Goal: Information Seeking & Learning: Learn about a topic

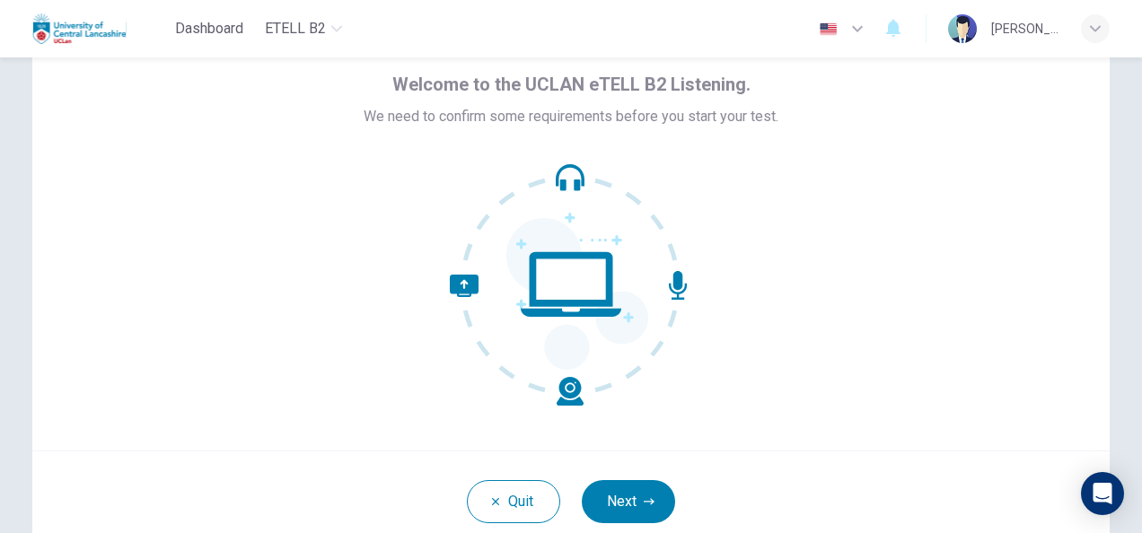
scroll to position [74, 0]
click at [612, 508] on button "Next" at bounding box center [628, 501] width 93 height 43
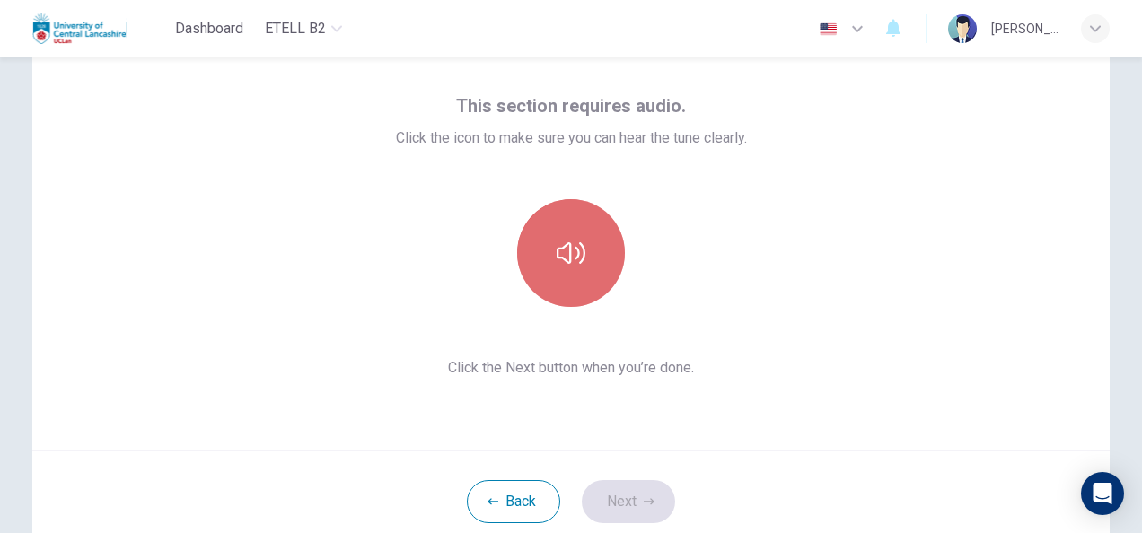
click at [576, 267] on button "button" at bounding box center [571, 253] width 108 height 108
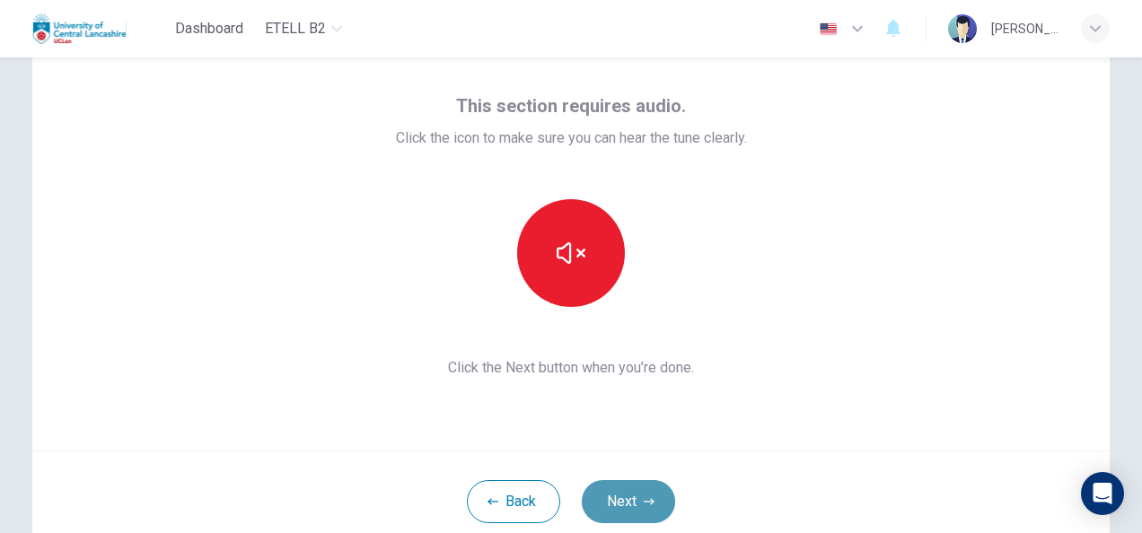
click at [617, 493] on button "Next" at bounding box center [628, 501] width 93 height 43
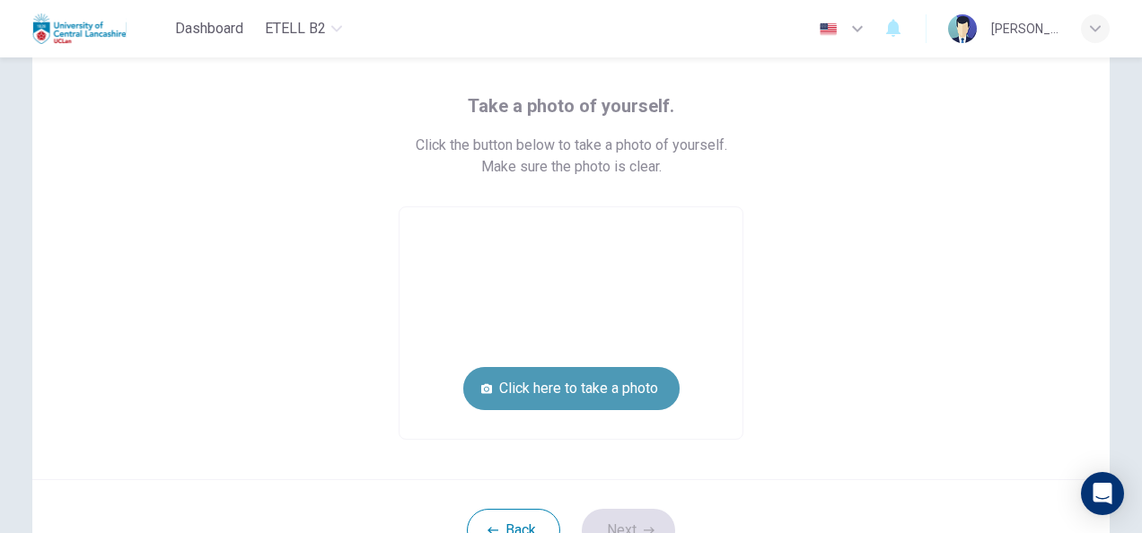
click at [548, 399] on button "Click here to take a photo" at bounding box center [571, 388] width 216 height 43
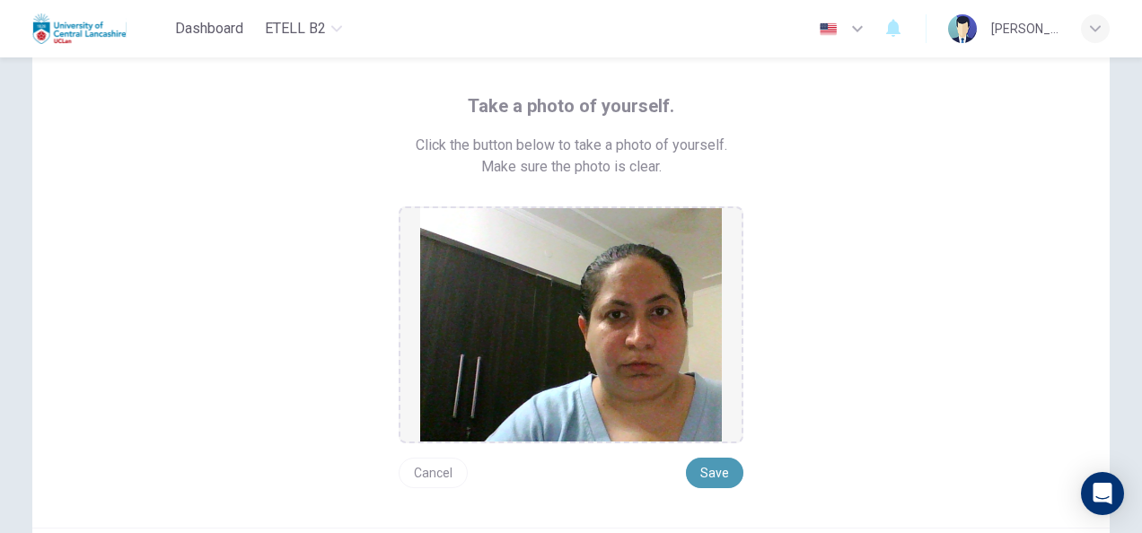
click at [706, 476] on button "Save" at bounding box center [714, 473] width 57 height 31
click at [827, 363] on div "Take a photo of yourself. Click the button below to take a photo of yourself. M…" at bounding box center [571, 290] width 889 height 397
click at [707, 478] on button "Save" at bounding box center [714, 473] width 57 height 31
click at [431, 470] on button "Cancel" at bounding box center [433, 473] width 69 height 31
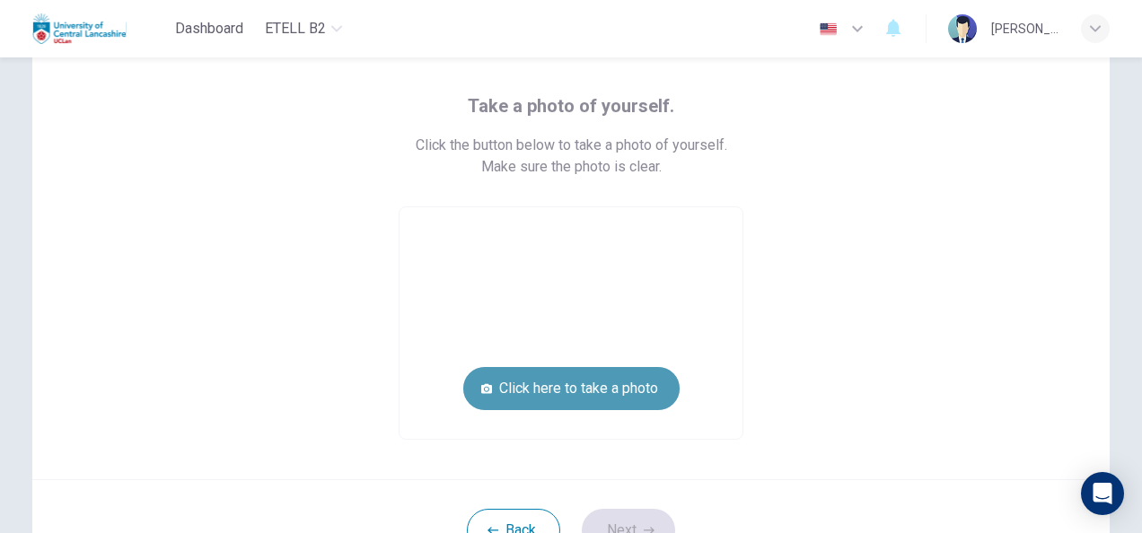
click at [566, 400] on button "Click here to take a photo" at bounding box center [571, 388] width 216 height 43
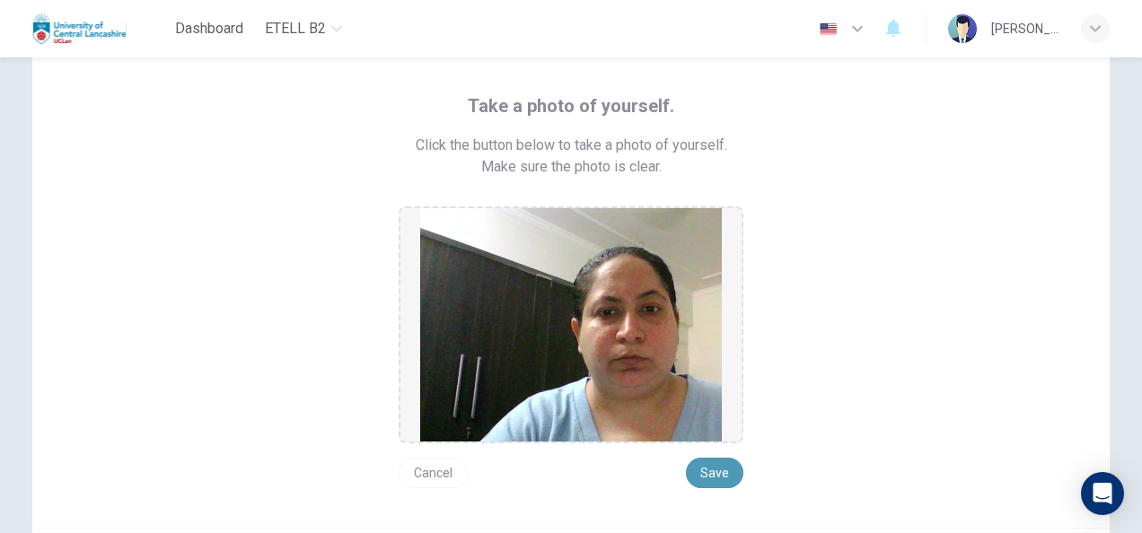
click at [705, 470] on button "Save" at bounding box center [714, 473] width 57 height 31
click at [424, 469] on button "Cancel" at bounding box center [433, 473] width 69 height 31
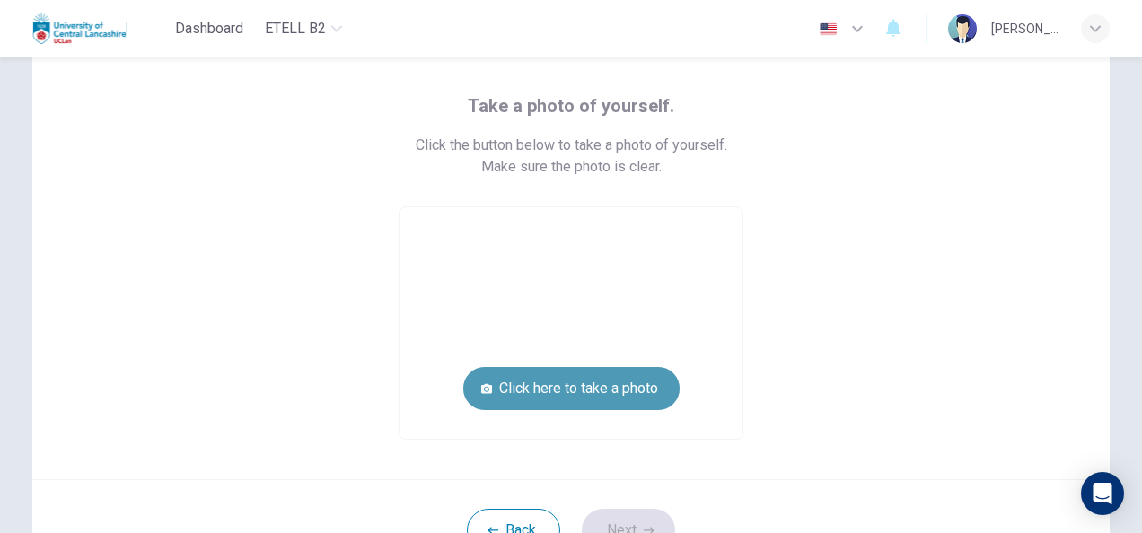
click at [550, 390] on button "Click here to take a photo" at bounding box center [571, 388] width 216 height 43
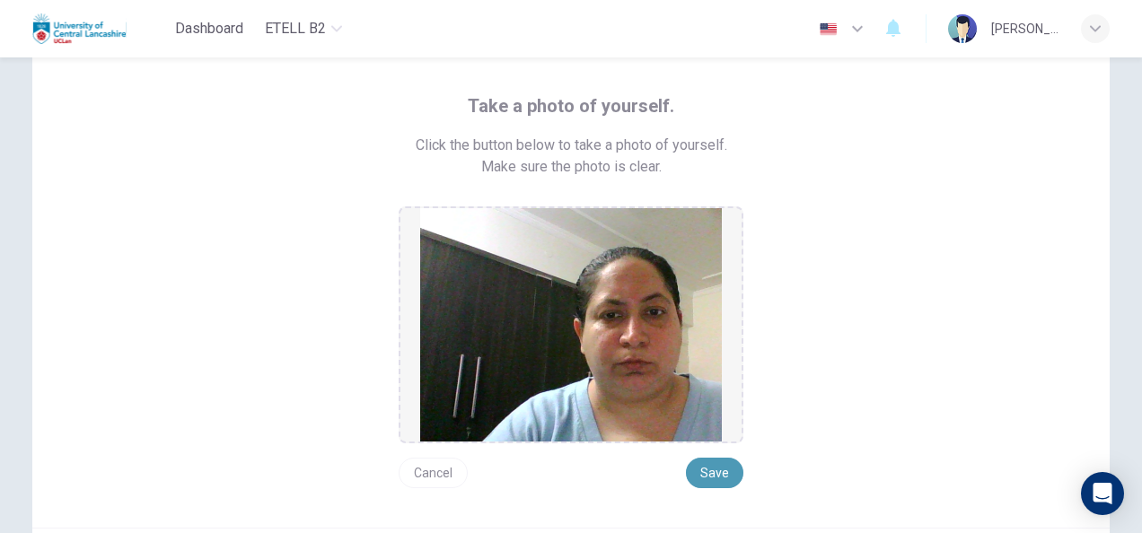
click at [702, 467] on button "Save" at bounding box center [714, 473] width 57 height 31
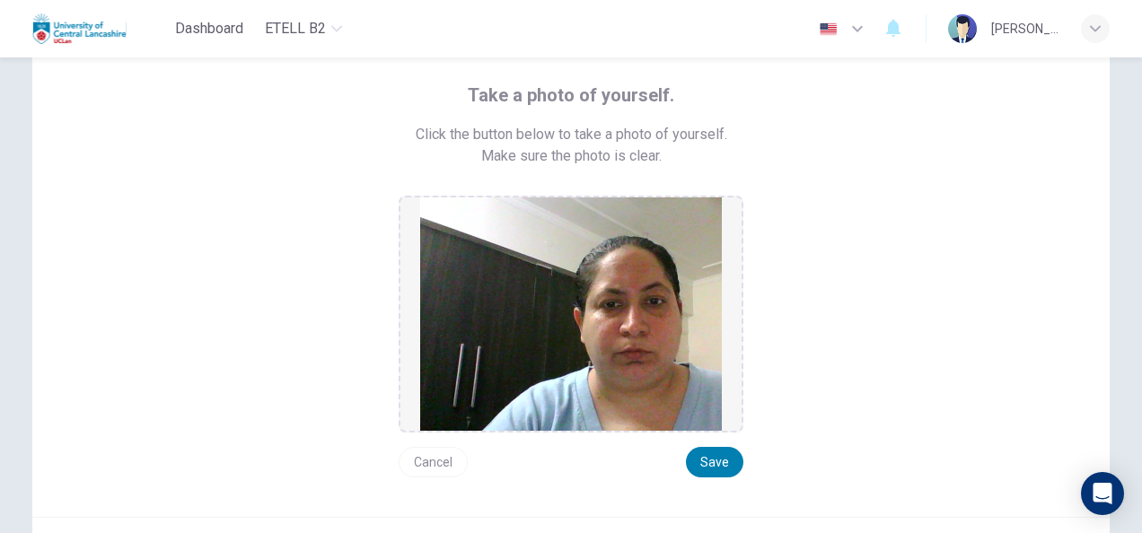
scroll to position [83, 0]
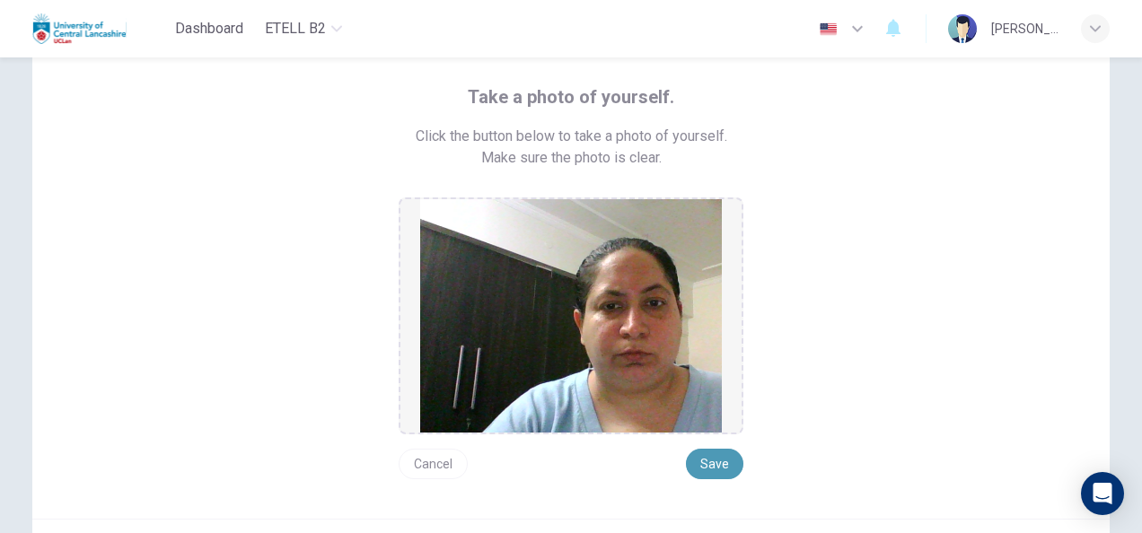
click at [715, 465] on button "Save" at bounding box center [714, 464] width 57 height 31
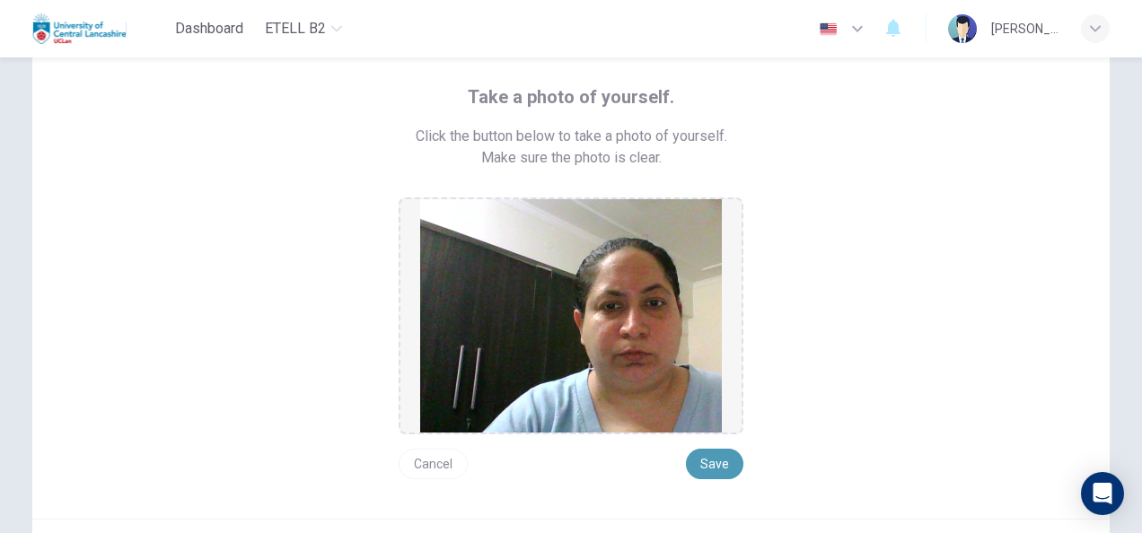
click at [715, 465] on button "Save" at bounding box center [714, 464] width 57 height 31
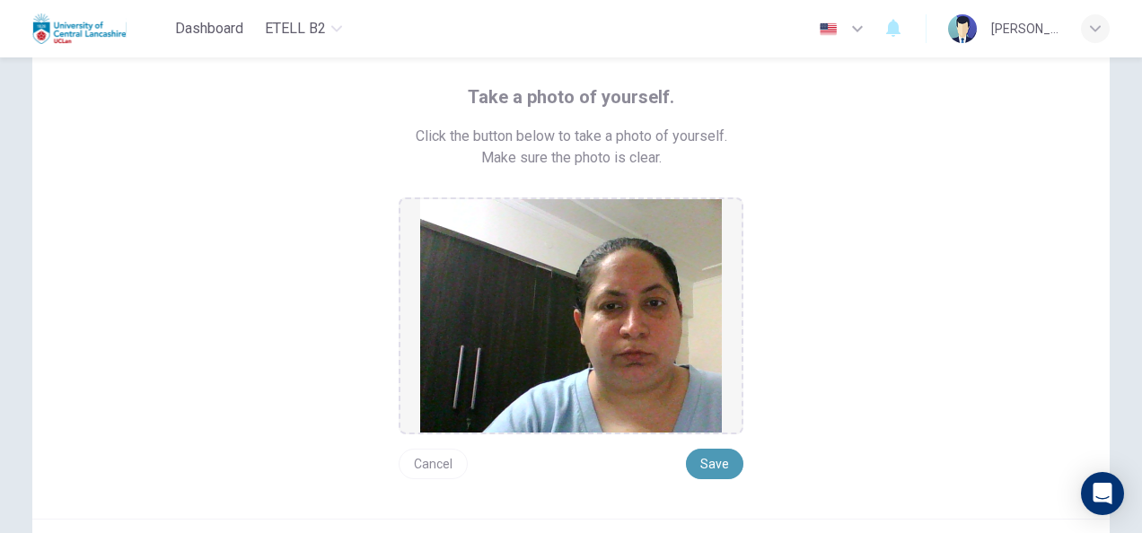
click at [715, 465] on button "Save" at bounding box center [714, 464] width 57 height 31
click at [427, 459] on button "Cancel" at bounding box center [433, 464] width 69 height 31
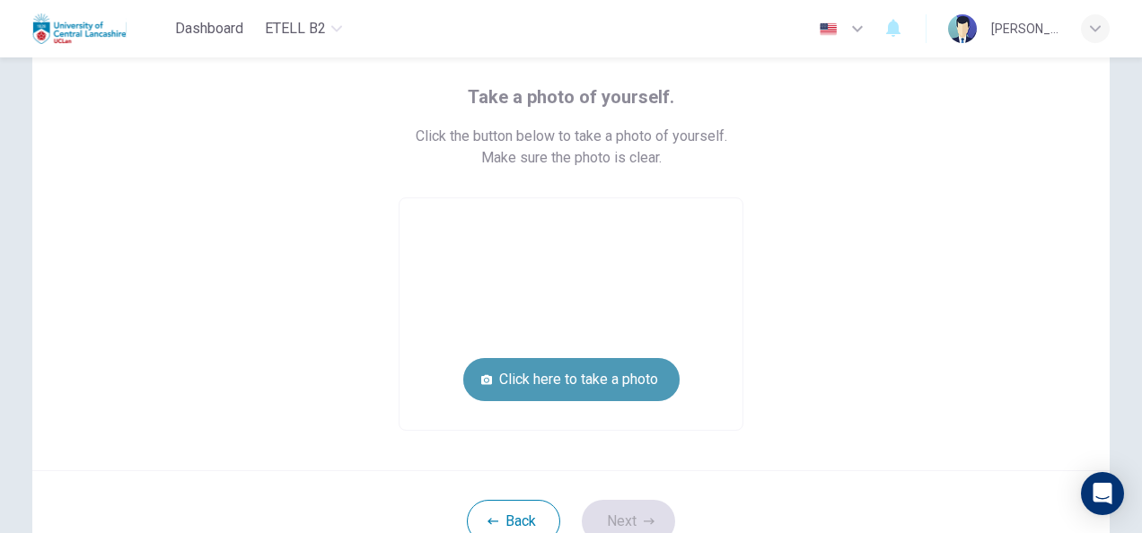
click at [578, 384] on button "Click here to take a photo" at bounding box center [571, 379] width 216 height 43
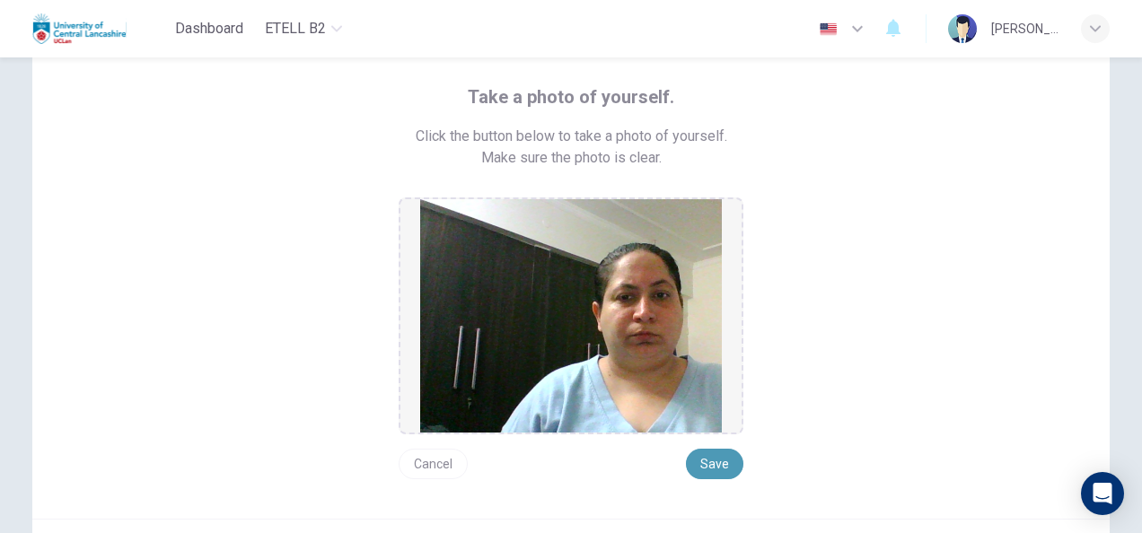
click at [713, 463] on button "Save" at bounding box center [714, 464] width 57 height 31
click at [425, 461] on button "Cancel" at bounding box center [433, 464] width 69 height 31
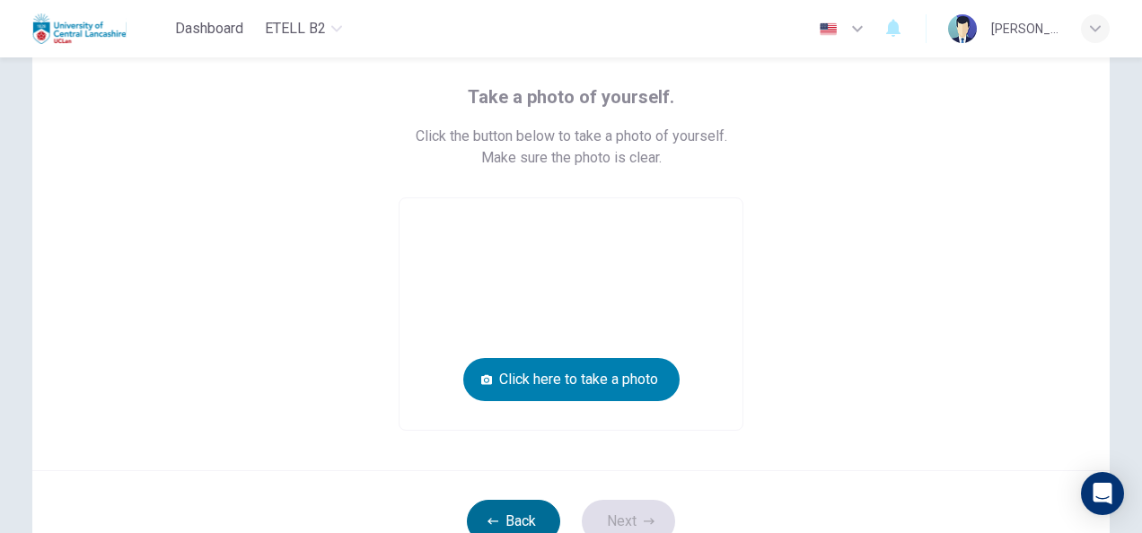
click at [503, 515] on button "Back" at bounding box center [513, 521] width 93 height 43
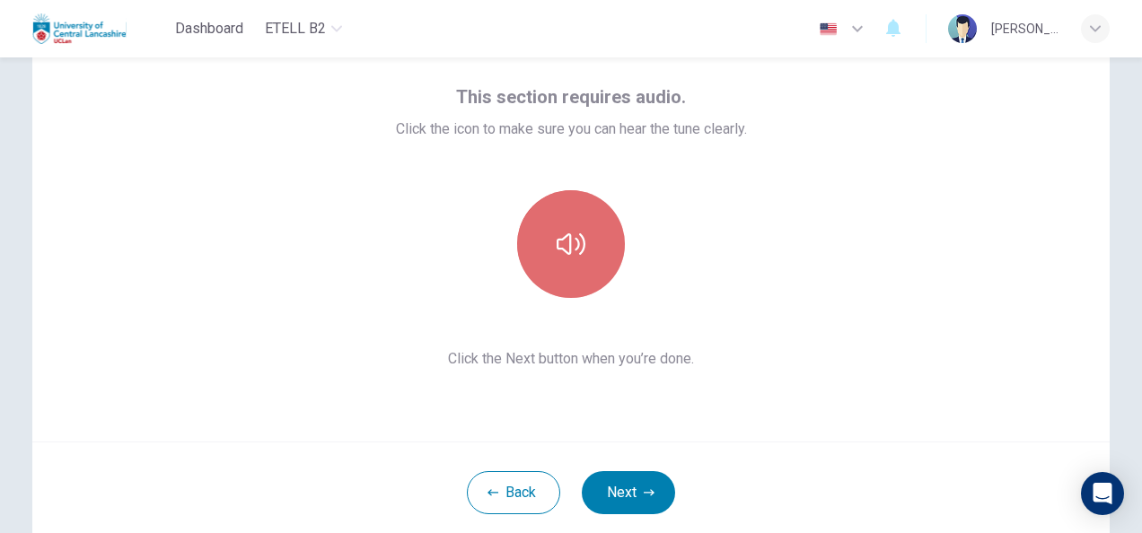
click at [570, 225] on button "button" at bounding box center [571, 244] width 108 height 108
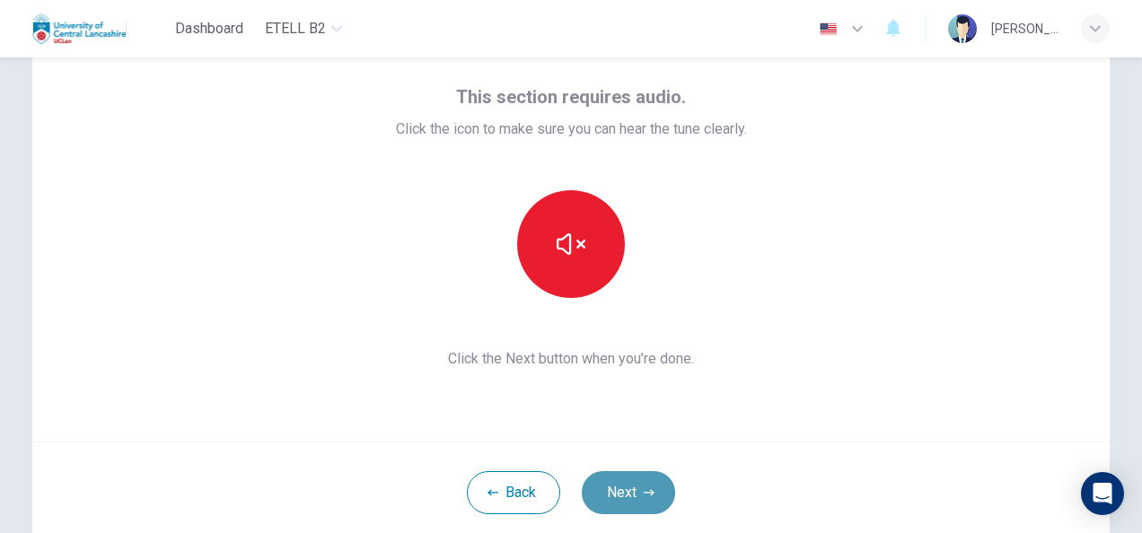
click at [620, 488] on button "Next" at bounding box center [628, 492] width 93 height 43
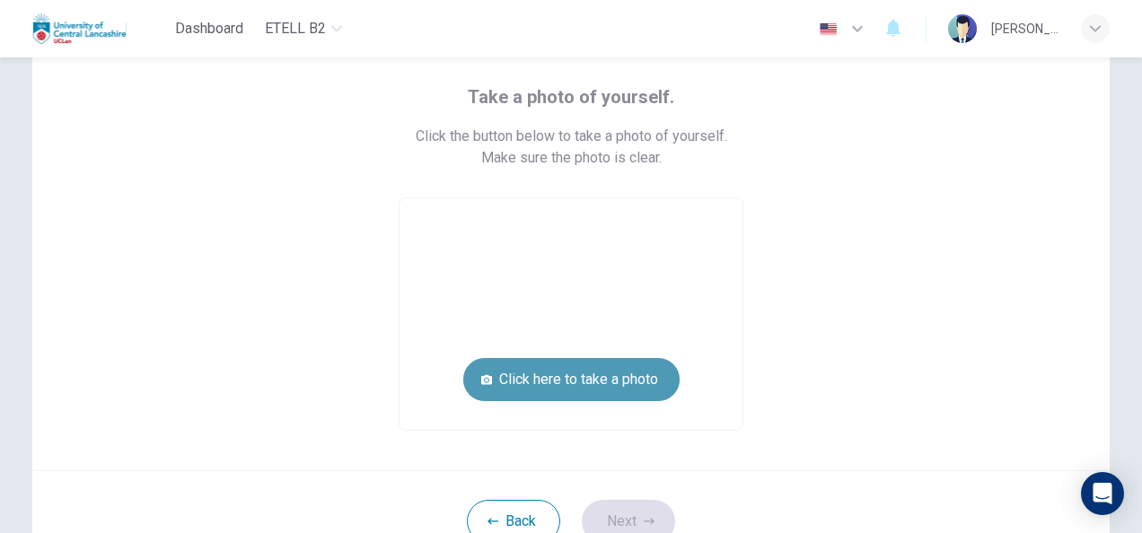
click at [575, 378] on button "Click here to take a photo" at bounding box center [571, 379] width 216 height 43
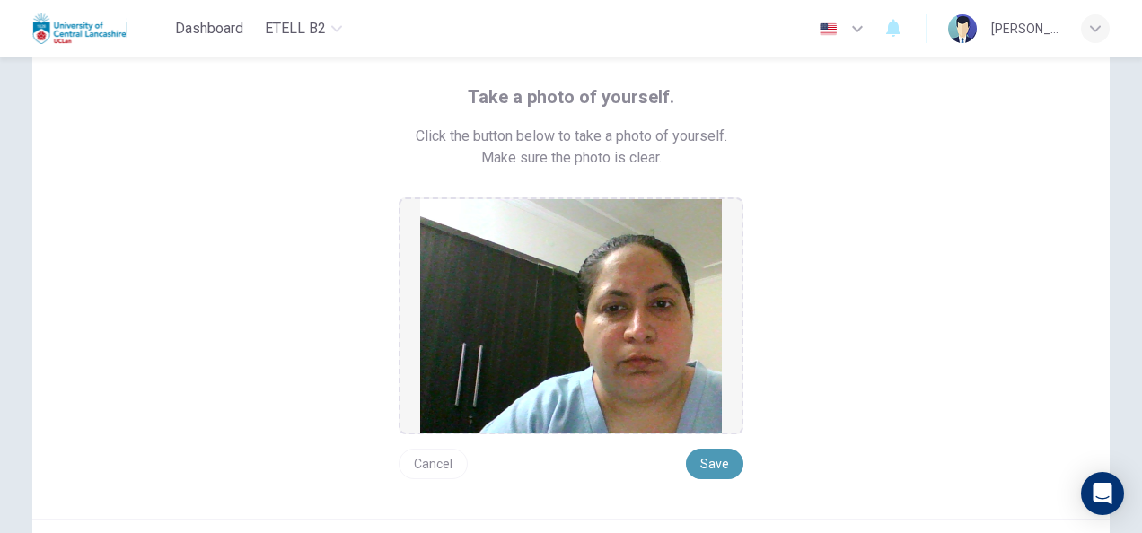
click at [713, 463] on button "Save" at bounding box center [714, 464] width 57 height 31
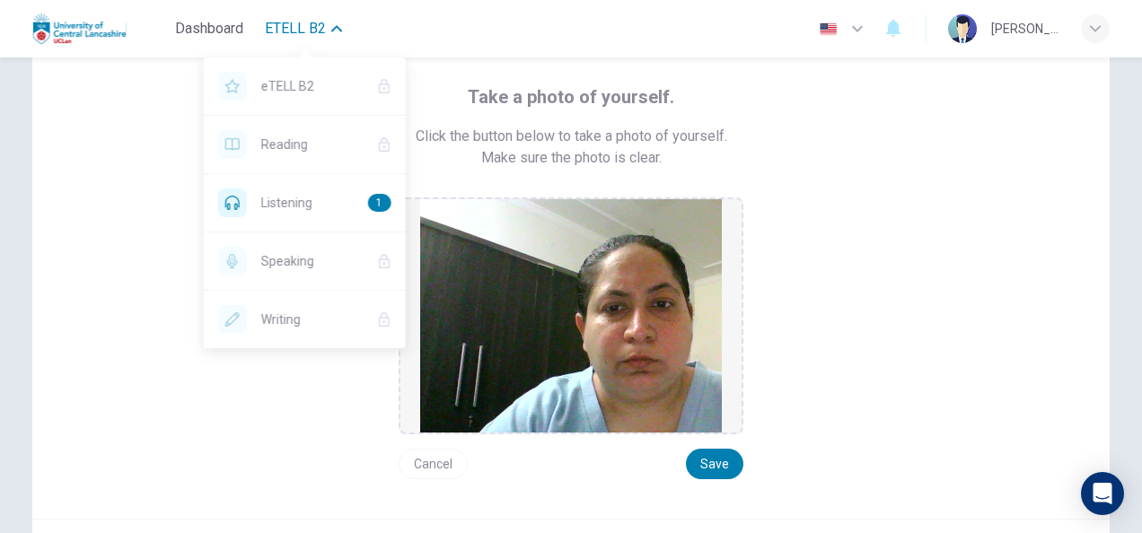
click at [282, 27] on span "eTELL B2" at bounding box center [295, 29] width 61 height 22
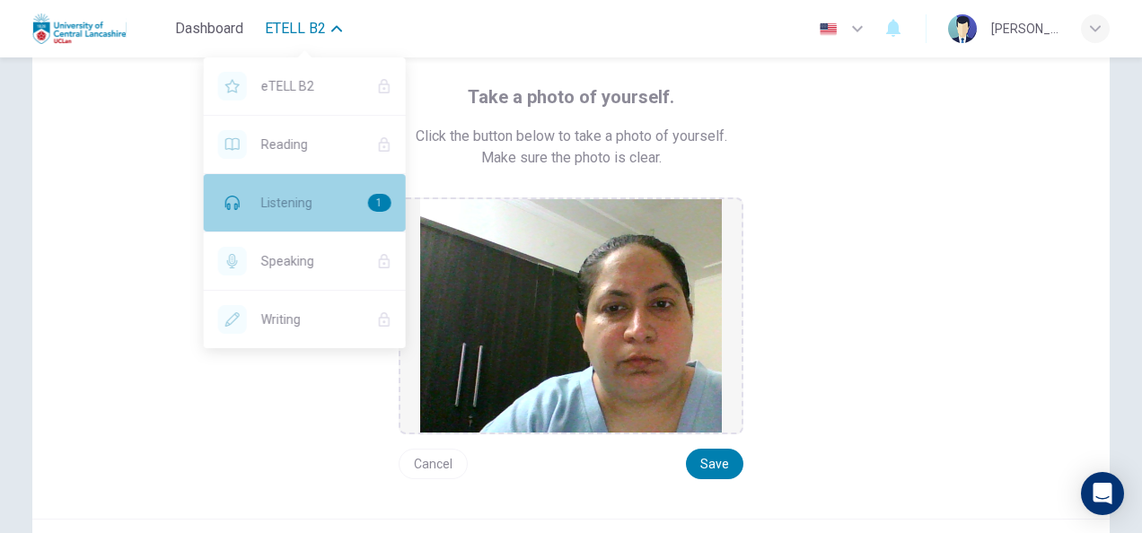
click at [267, 200] on span "Listening" at bounding box center [307, 203] width 92 height 22
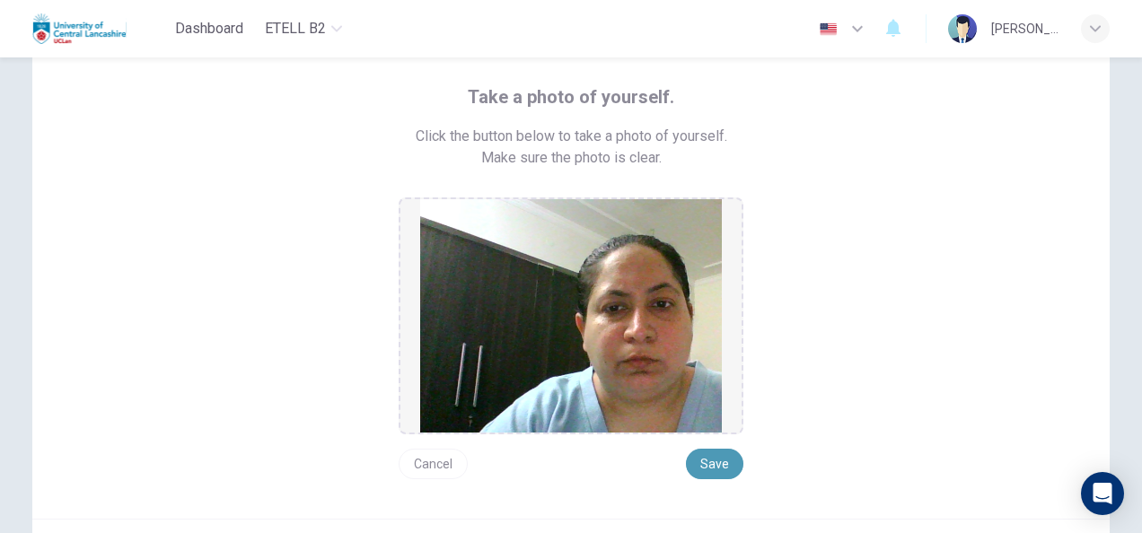
click at [718, 463] on button "Save" at bounding box center [714, 464] width 57 height 31
click at [422, 466] on button "Cancel" at bounding box center [433, 464] width 69 height 31
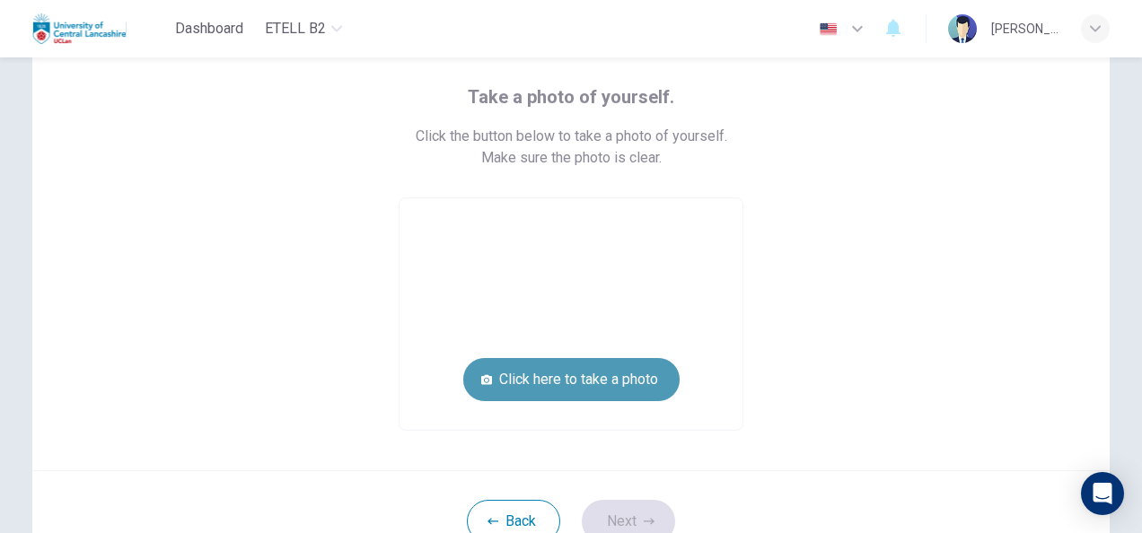
click at [564, 387] on button "Click here to take a photo" at bounding box center [571, 379] width 216 height 43
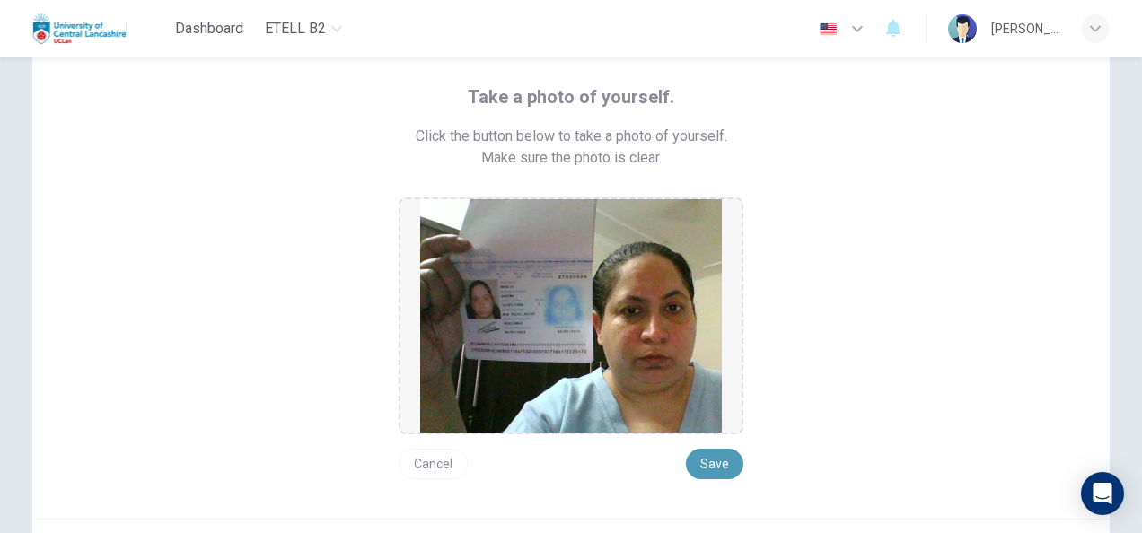
click at [719, 464] on button "Save" at bounding box center [714, 464] width 57 height 31
click at [429, 462] on button "Cancel" at bounding box center [433, 464] width 69 height 31
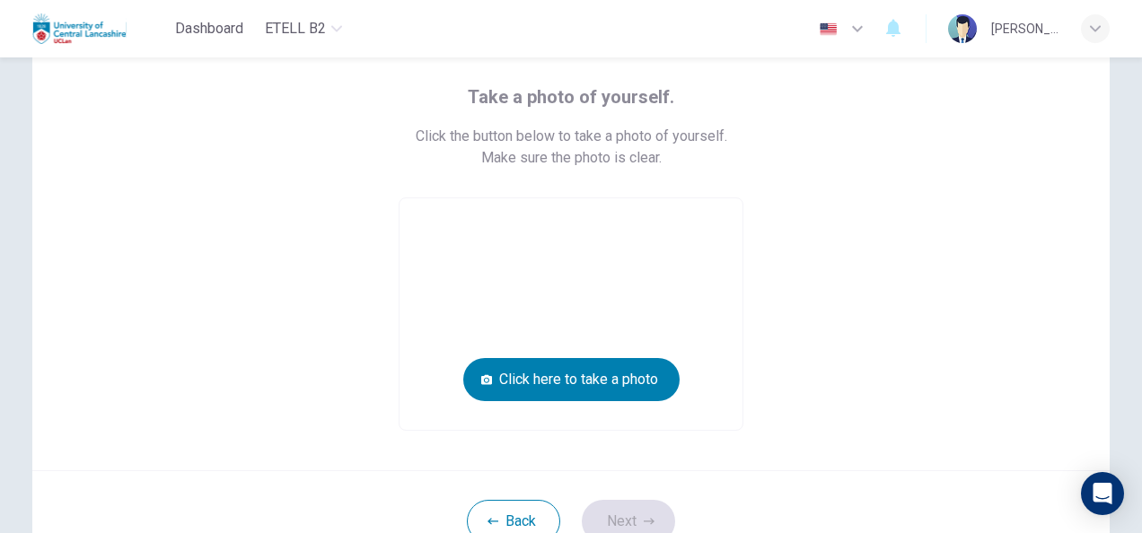
click at [560, 275] on video at bounding box center [570, 314] width 343 height 232
click at [562, 215] on video at bounding box center [570, 314] width 343 height 232
click at [548, 296] on video at bounding box center [570, 314] width 343 height 232
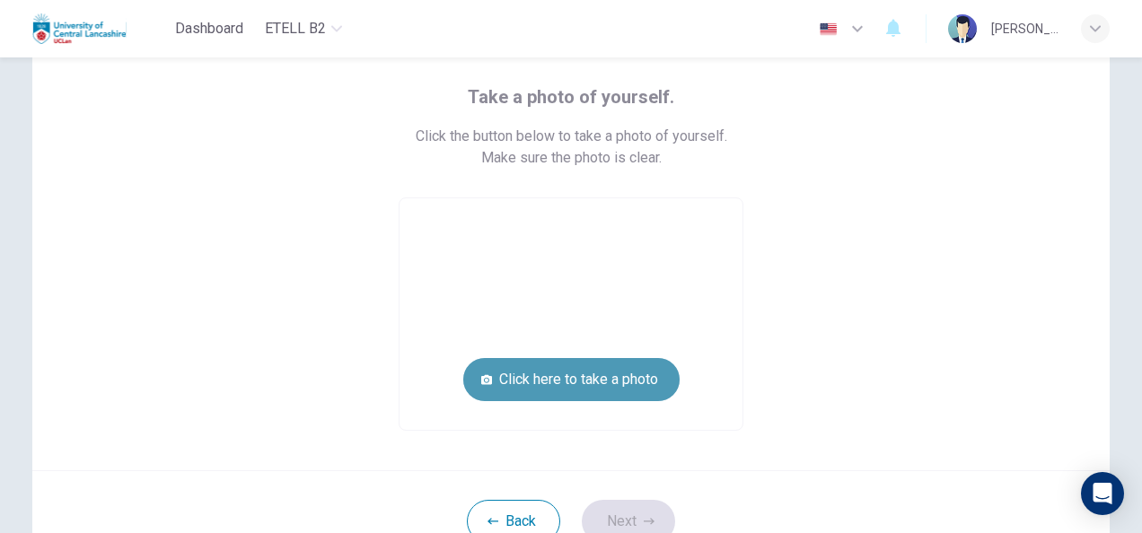
click at [571, 382] on button "Click here to take a photo" at bounding box center [571, 379] width 216 height 43
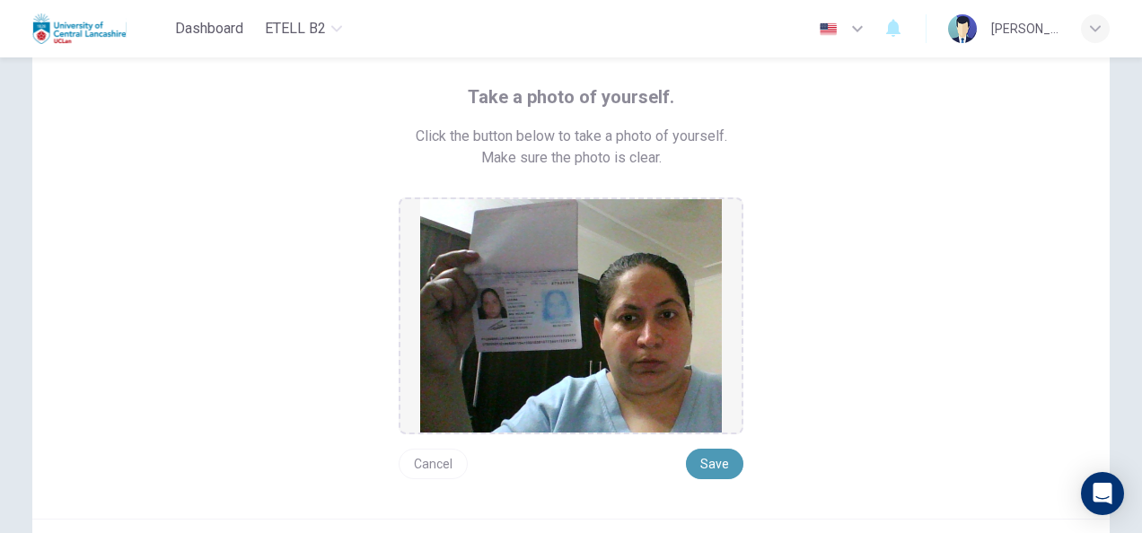
click at [712, 466] on button "Save" at bounding box center [714, 464] width 57 height 31
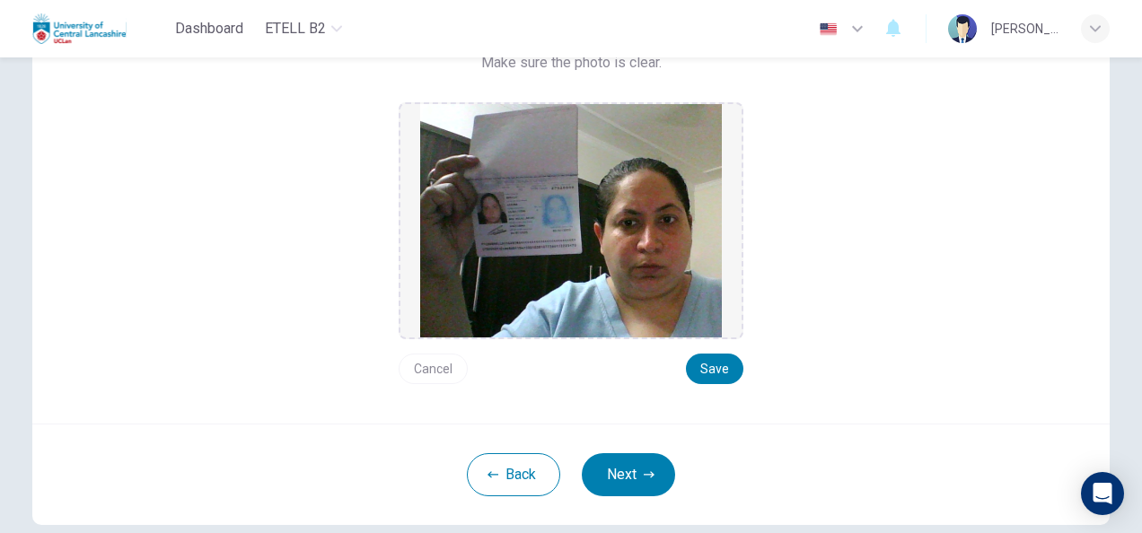
scroll to position [147, 0]
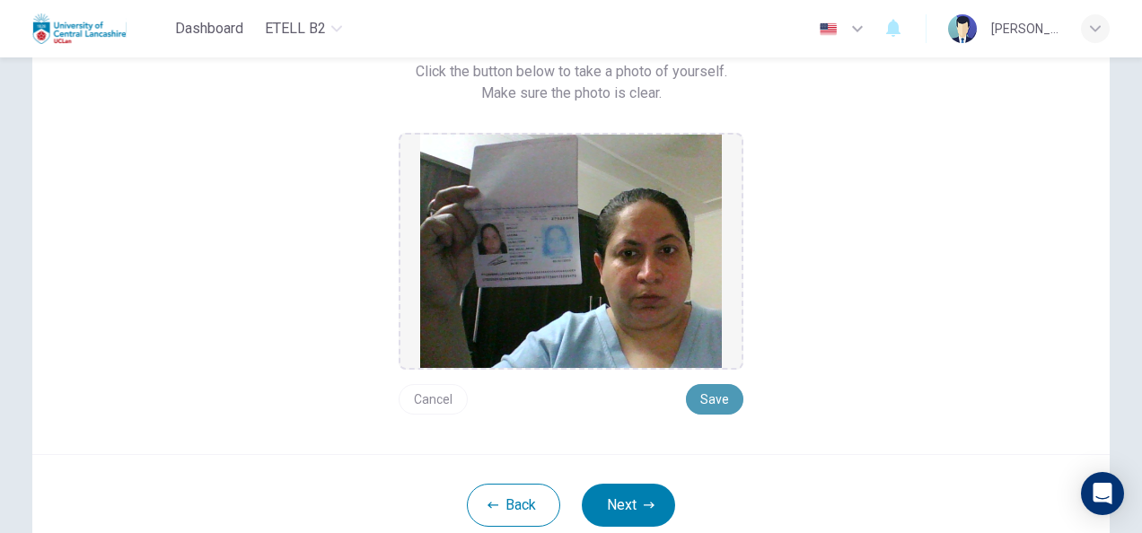
click at [719, 399] on button "Save" at bounding box center [714, 399] width 57 height 31
click at [616, 508] on button "Next" at bounding box center [628, 505] width 93 height 43
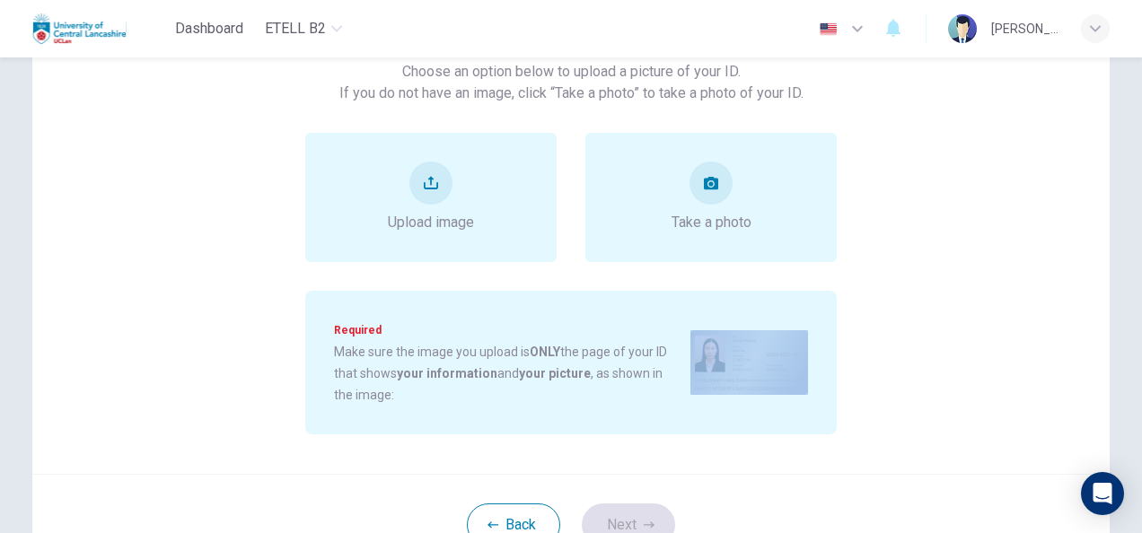
drag, startPoint x: 616, startPoint y: 508, endPoint x: 628, endPoint y: 461, distance: 48.3
click at [628, 461] on div "Upload image of your ID. Choose an option below to upload a picture of your ID.…" at bounding box center [570, 260] width 1077 height 629
click at [417, 178] on button "upload" at bounding box center [430, 183] width 43 height 43
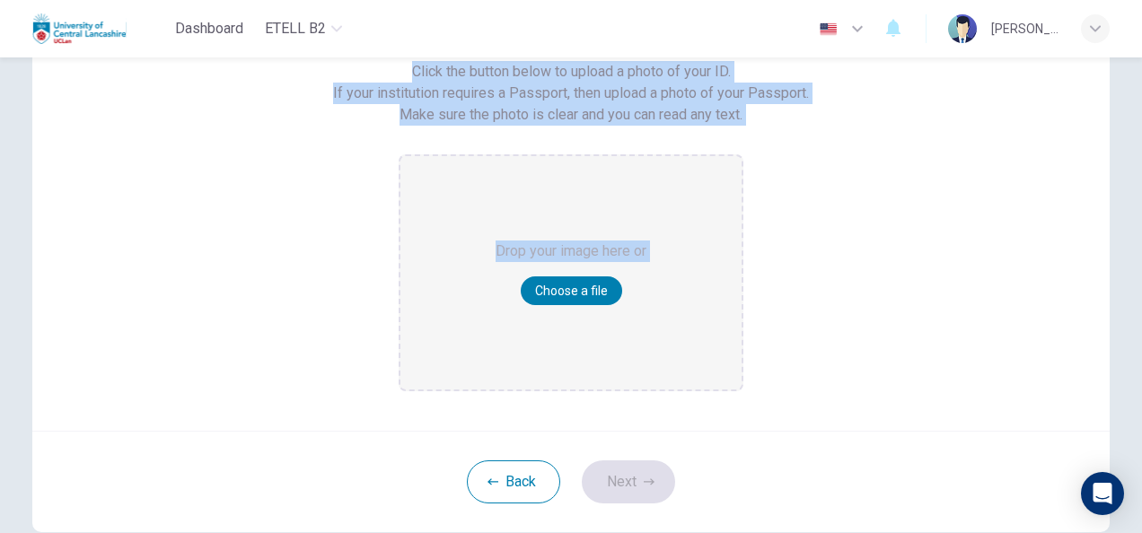
click at [558, 246] on span "Drop your image here or" at bounding box center [570, 252] width 151 height 22
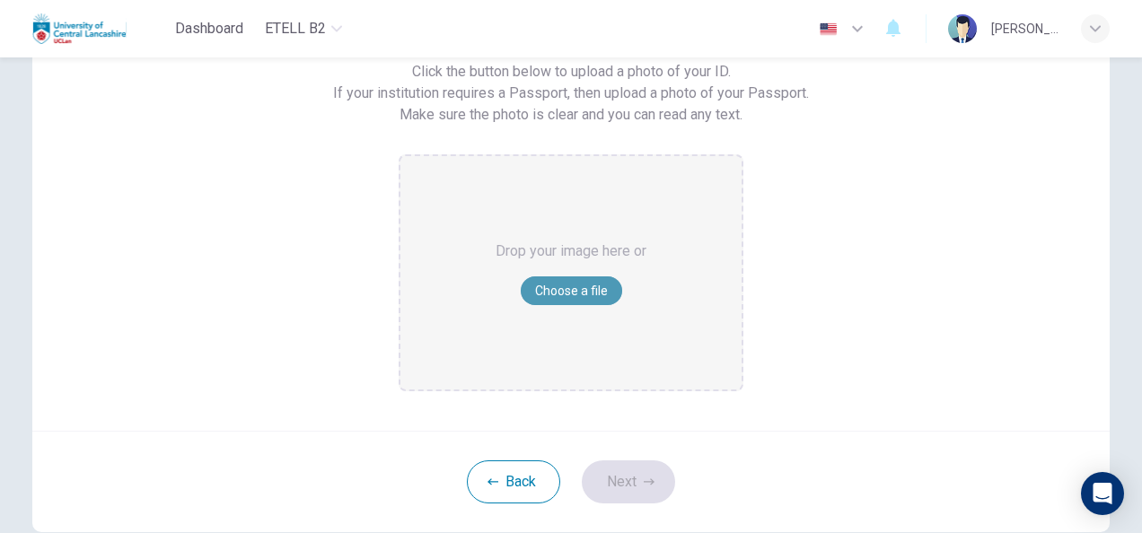
click at [564, 290] on button "Choose a file" at bounding box center [571, 290] width 101 height 29
click at [896, 95] on div "Upload a photo of your ID. Click the button below to upload a photo of your ID.…" at bounding box center [571, 204] width 889 height 373
click at [567, 287] on button "Choose a file" at bounding box center [571, 290] width 101 height 29
click at [557, 290] on button "Choose a file" at bounding box center [571, 290] width 101 height 29
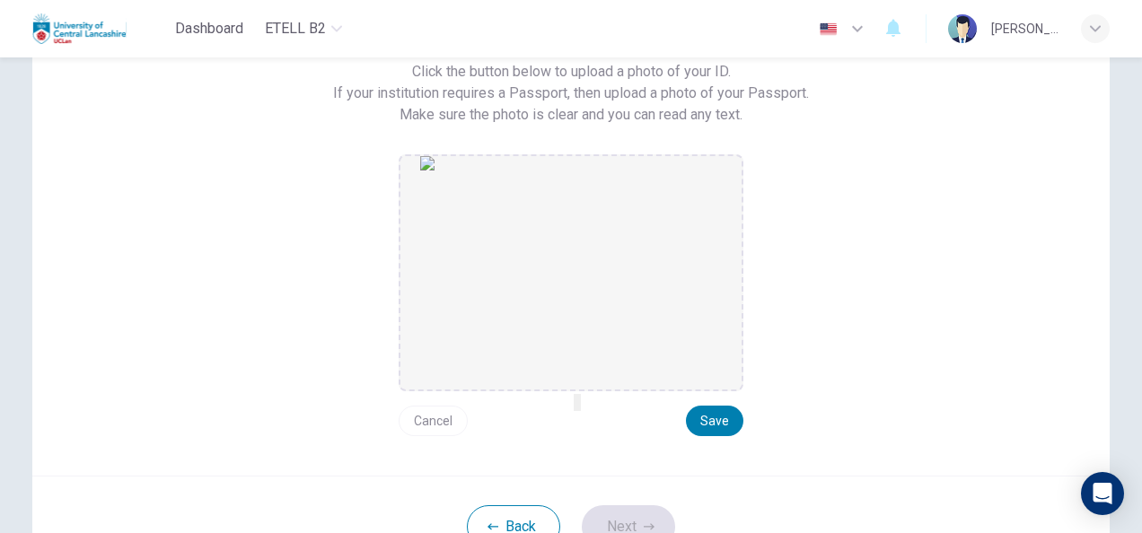
click at [575, 420] on icon "button" at bounding box center [582, 414] width 14 height 14
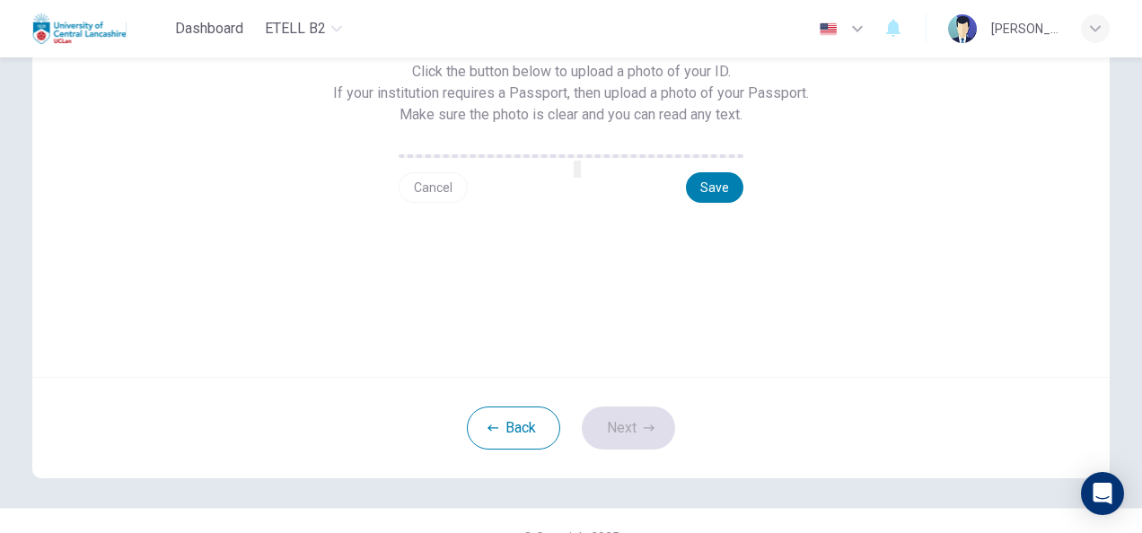
click at [609, 360] on img "drag and drop area" at bounding box center [570, 161] width 1077 height 431
click at [705, 203] on button "Save" at bounding box center [714, 187] width 57 height 31
click at [708, 203] on button "Save" at bounding box center [714, 187] width 57 height 31
click at [627, 450] on button "Next" at bounding box center [628, 428] width 93 height 43
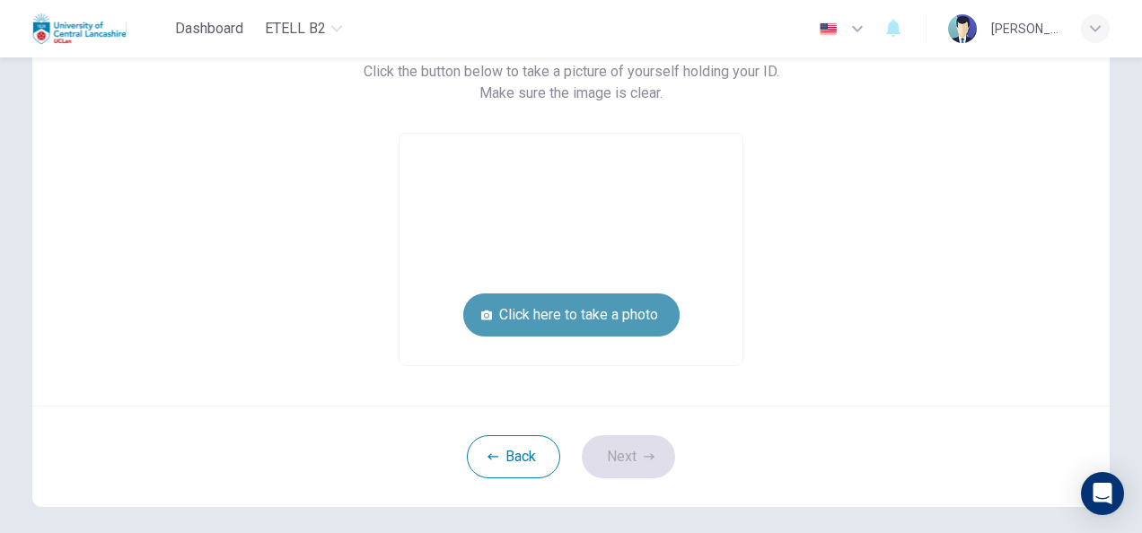
click at [562, 314] on button "Click here to take a photo" at bounding box center [571, 315] width 216 height 43
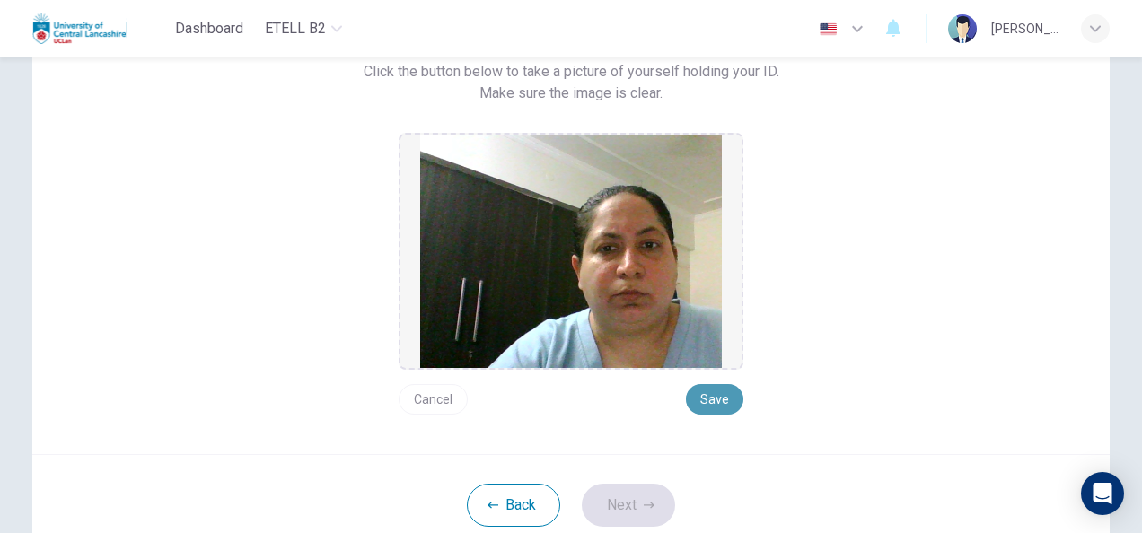
click at [714, 396] on button "Save" at bounding box center [714, 399] width 57 height 31
click at [619, 504] on button "Next" at bounding box center [628, 505] width 93 height 43
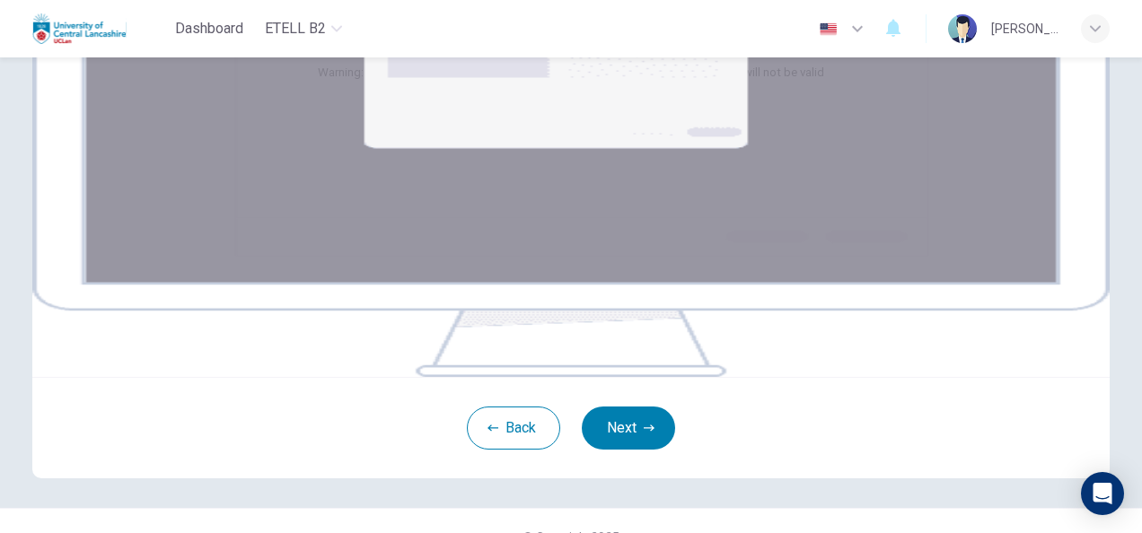
click at [824, 83] on div "Your screen will also be recorded. Click the Next button to select your screen.…" at bounding box center [571, 51] width 506 height 66
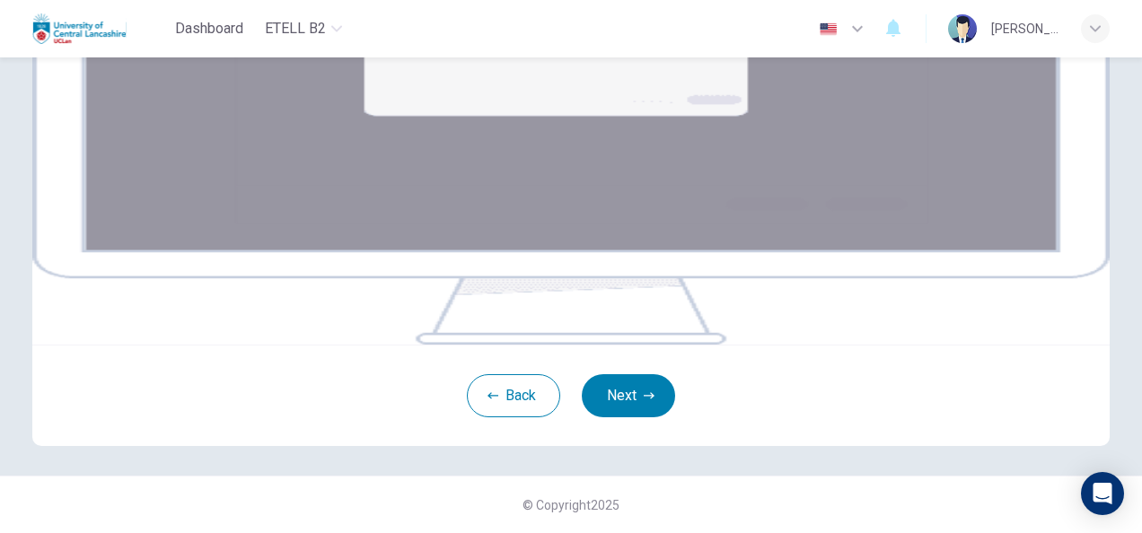
scroll to position [259, 0]
click at [603, 417] on button "Next" at bounding box center [628, 395] width 93 height 43
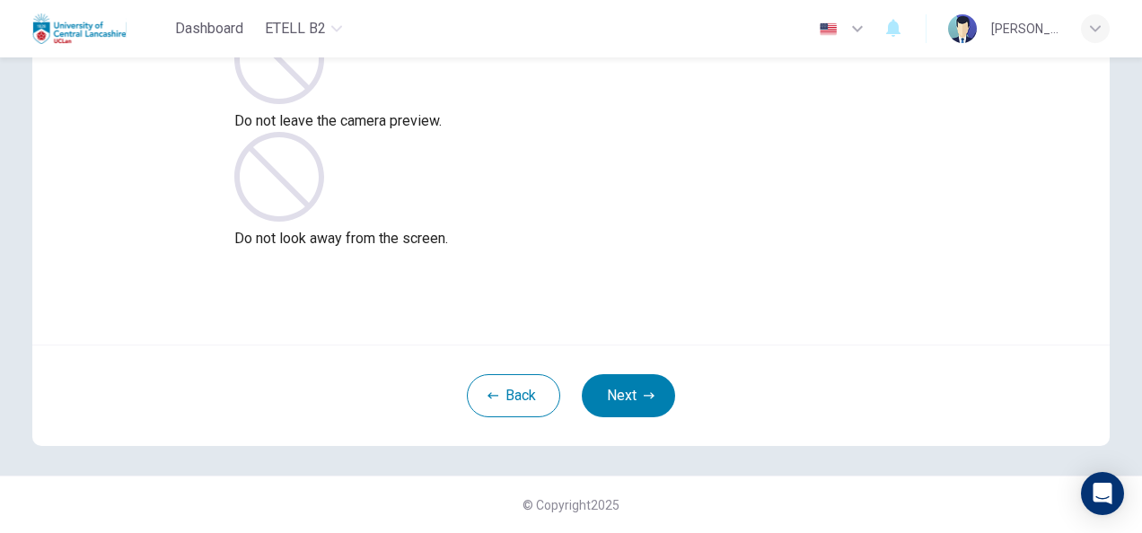
scroll to position [180, 0]
click at [616, 399] on button "Next" at bounding box center [628, 395] width 93 height 43
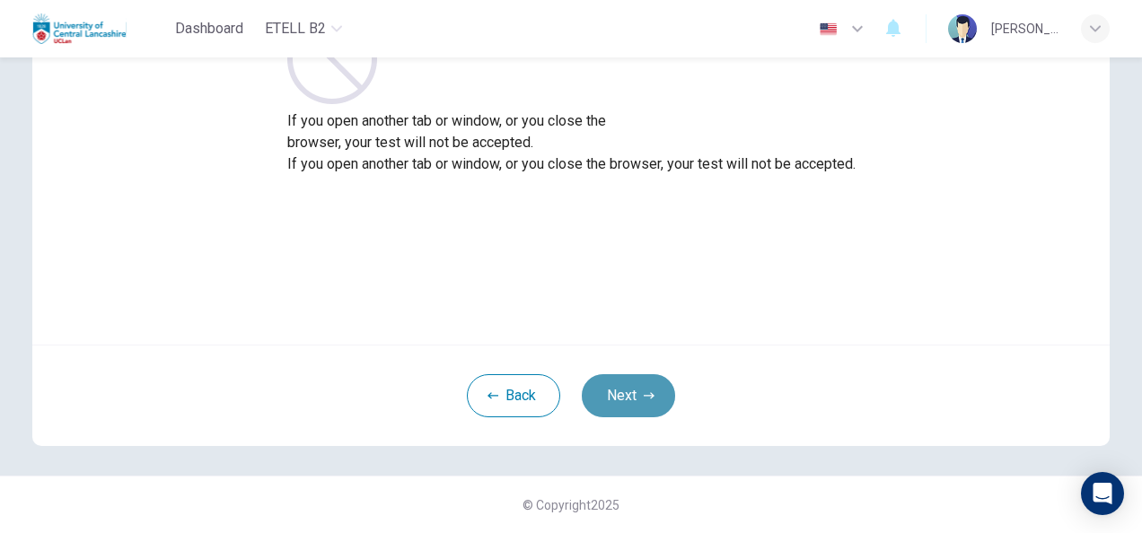
click at [616, 399] on button "Next" at bounding box center [628, 395] width 93 height 43
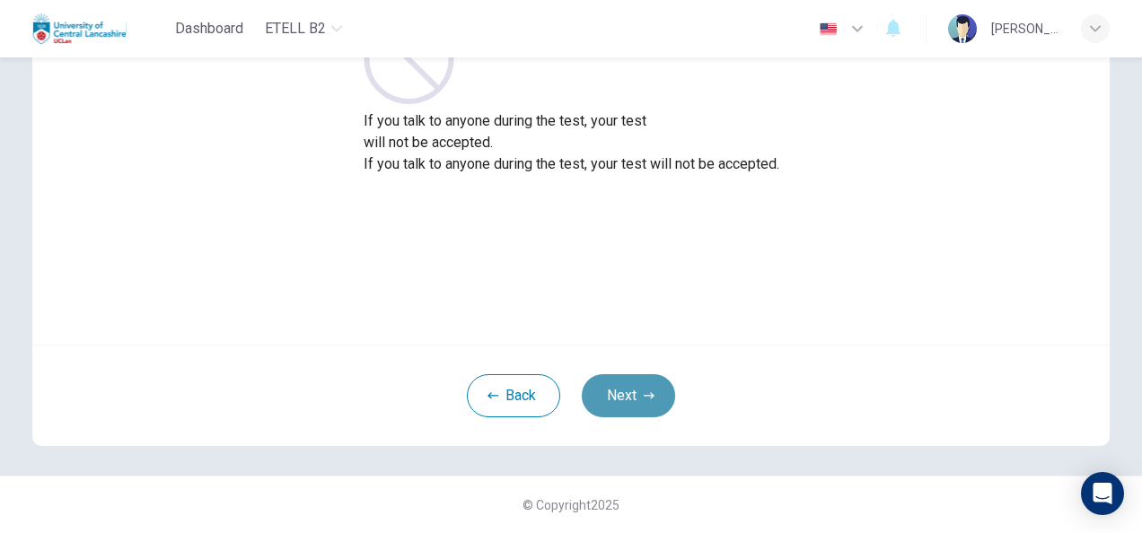
click at [616, 399] on button "Next" at bounding box center [628, 395] width 93 height 43
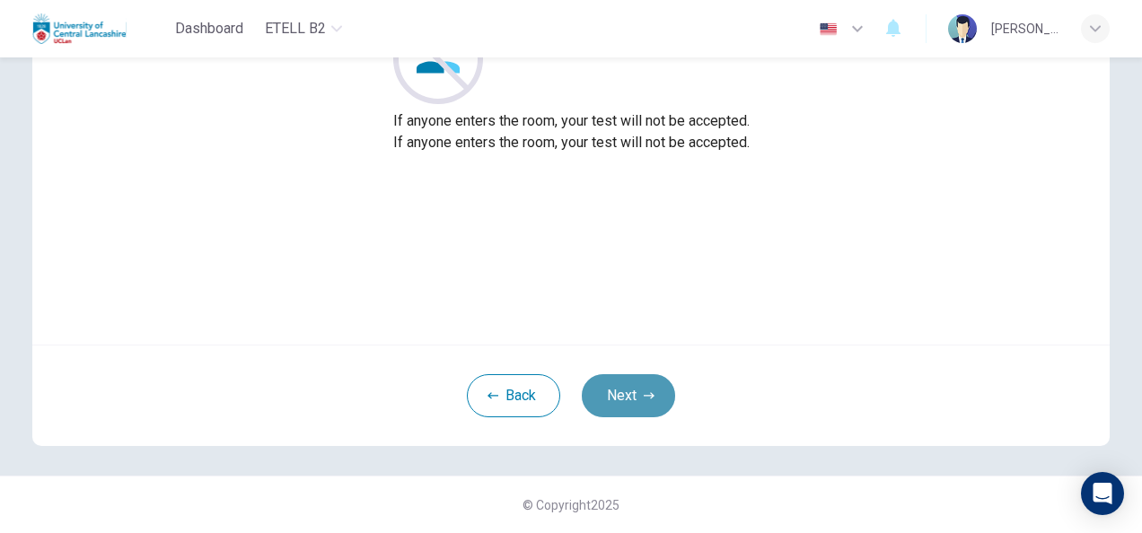
click at [616, 399] on button "Next" at bounding box center [628, 395] width 93 height 43
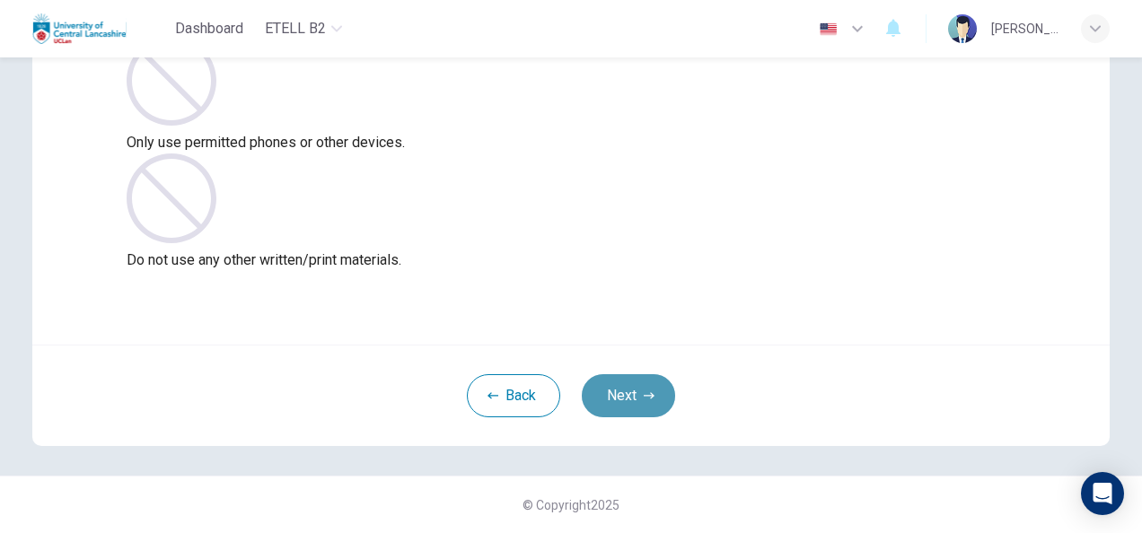
click at [616, 399] on button "Next" at bounding box center [628, 395] width 93 height 43
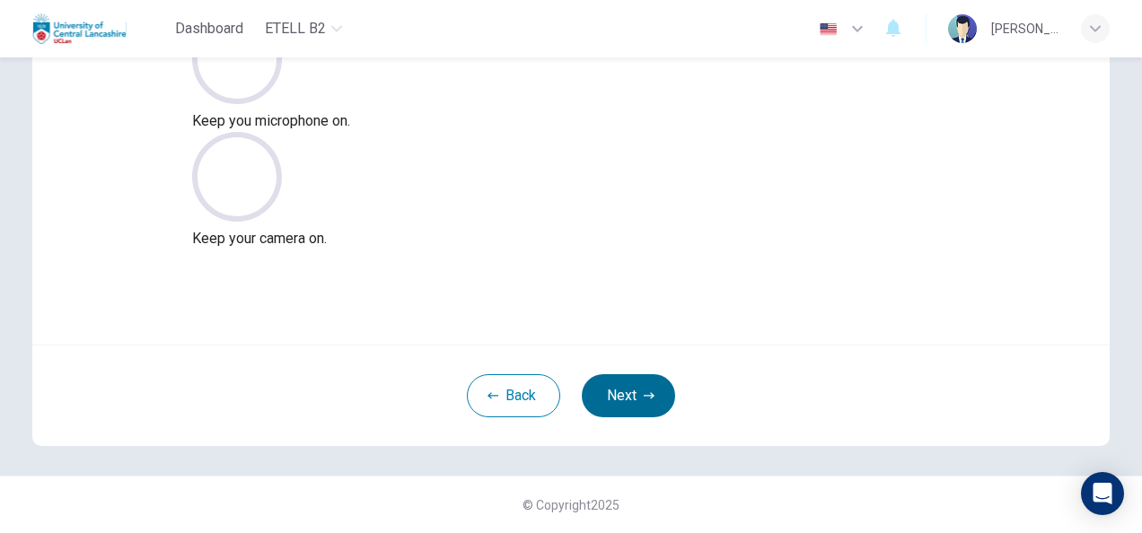
click at [616, 399] on button "Next" at bounding box center [628, 395] width 93 height 43
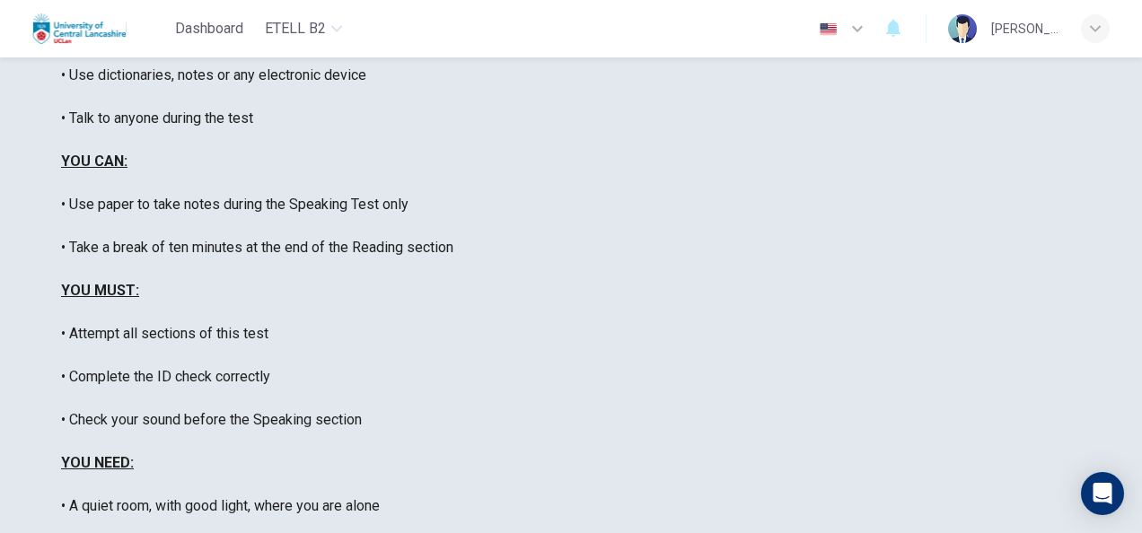
scroll to position [298, 0]
click at [960, 519] on div "This is the e-TELL English language Listening test. This test will last about 3…" at bounding box center [571, 312] width 1020 height 754
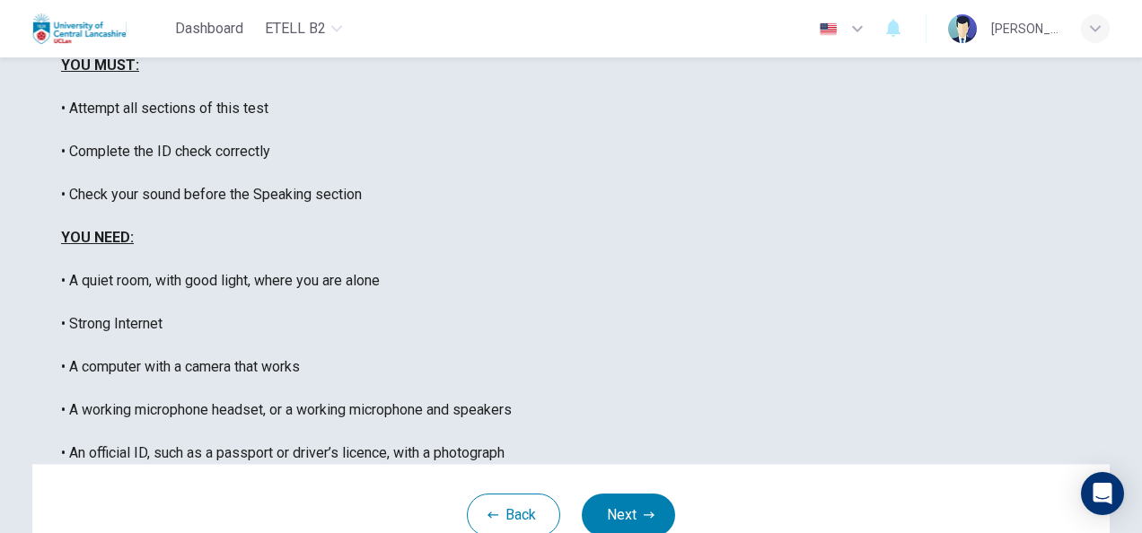
scroll to position [408, 0]
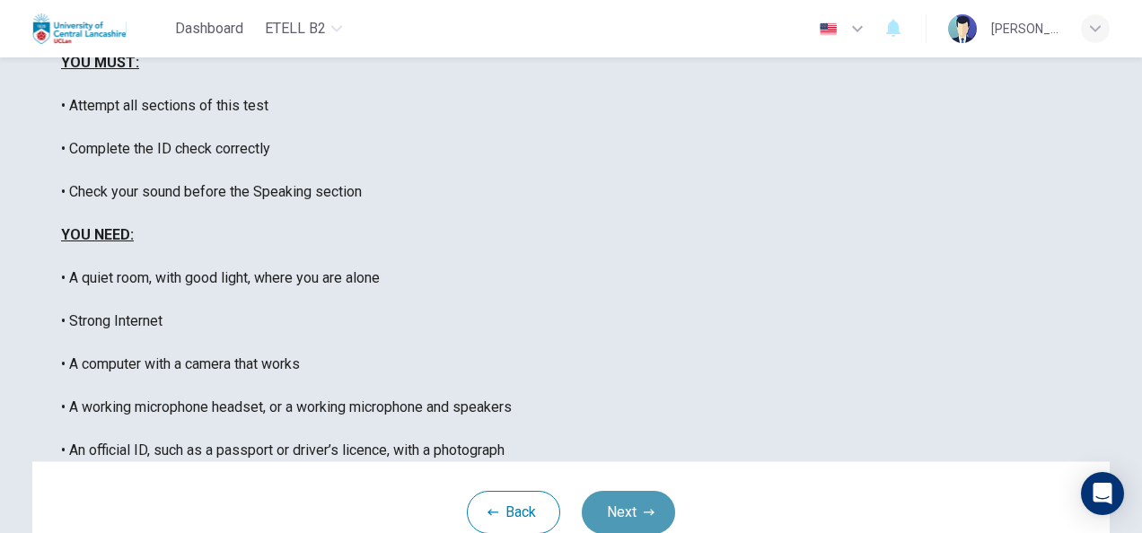
click at [625, 491] on button "Next" at bounding box center [628, 512] width 93 height 43
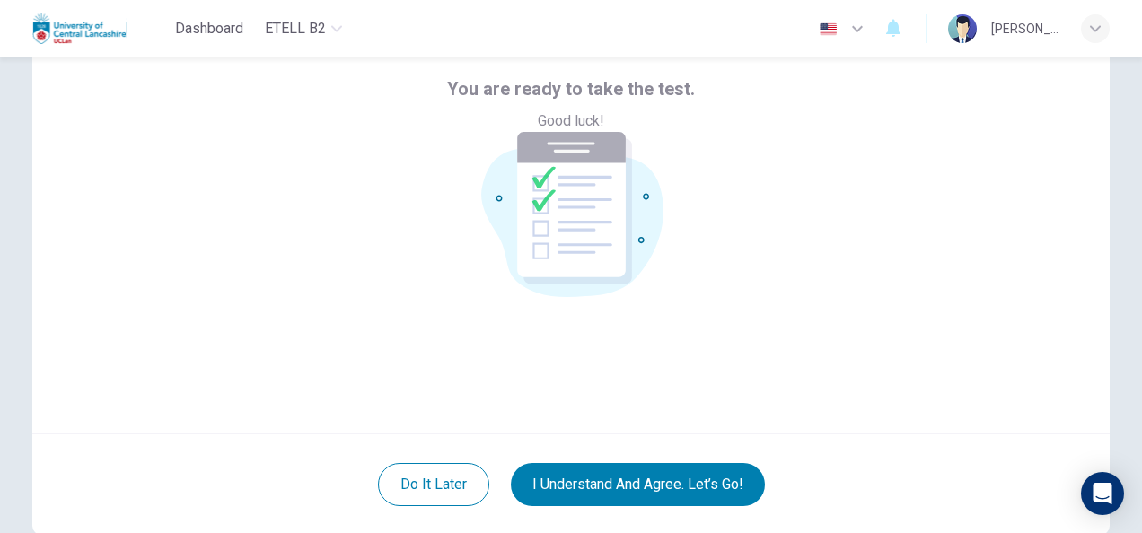
scroll to position [81, 0]
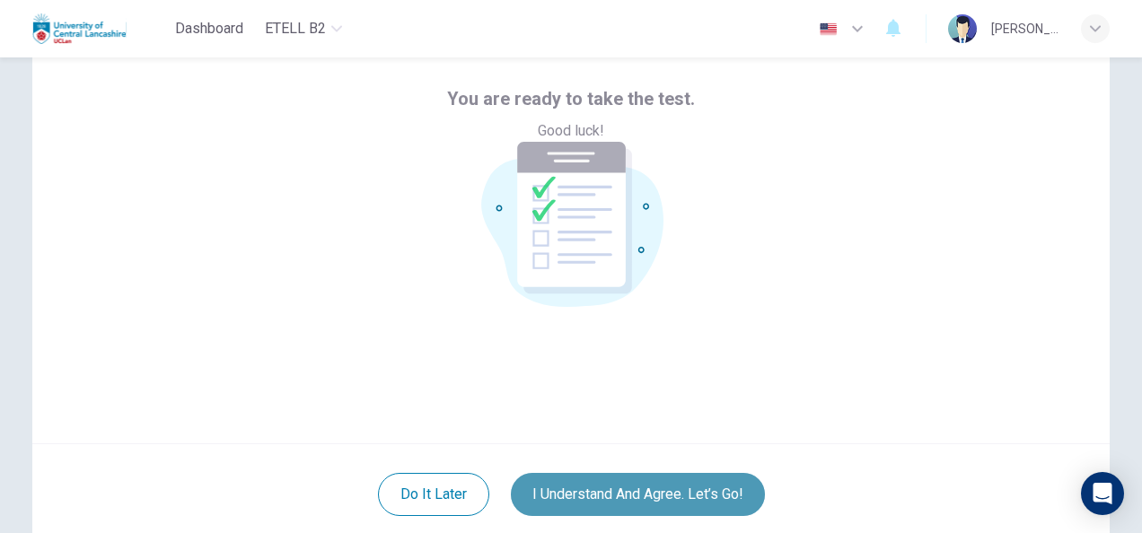
click at [631, 506] on button "I understand and agree. Let’s go!" at bounding box center [638, 494] width 254 height 43
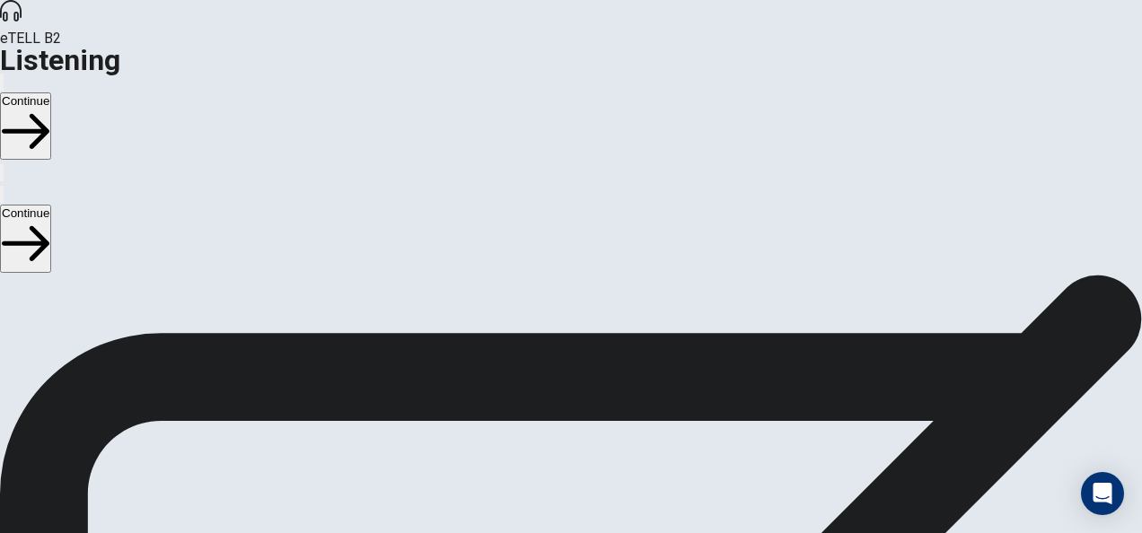
scroll to position [57, 0]
click at [51, 205] on button "Continue" at bounding box center [25, 238] width 51 height 67
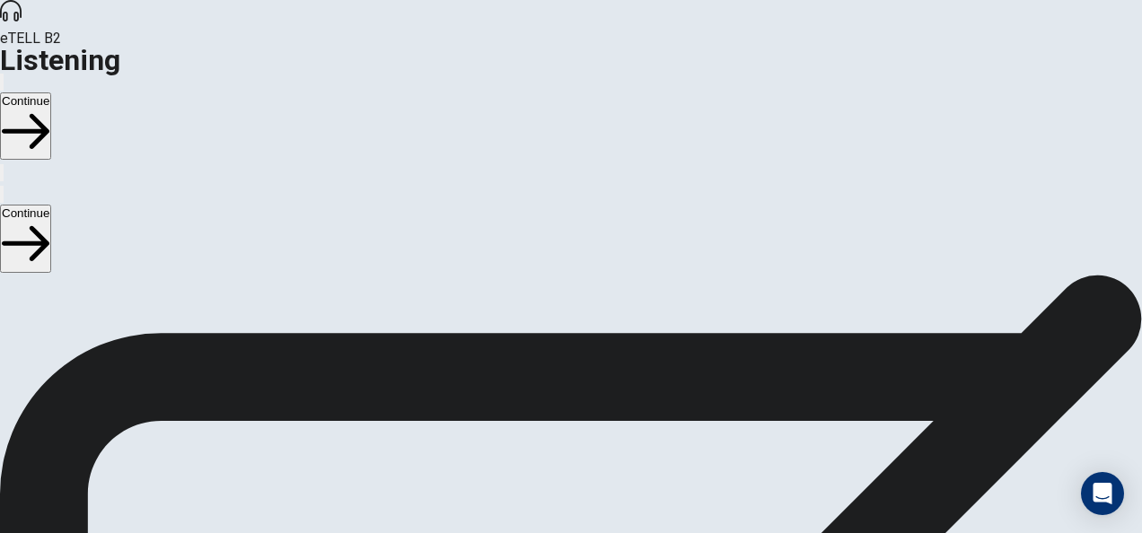
click at [51, 205] on button "Continue" at bounding box center [25, 238] width 51 height 67
type input "**"
click at [196, 223] on body "This site uses cookies, as explained in our Privacy Policy . If you agree to th…" at bounding box center [571, 266] width 1142 height 533
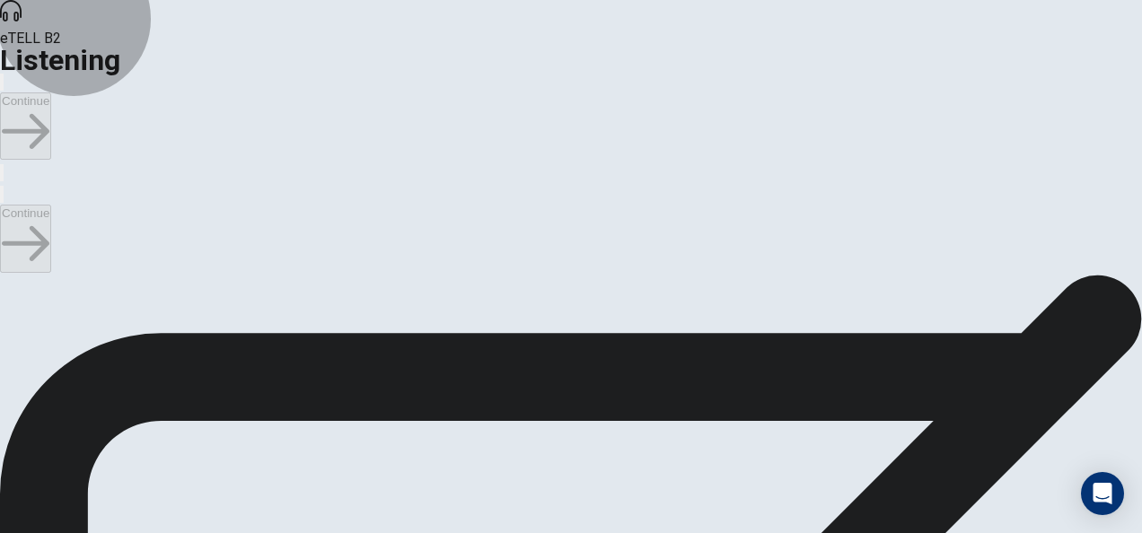
type input "*"
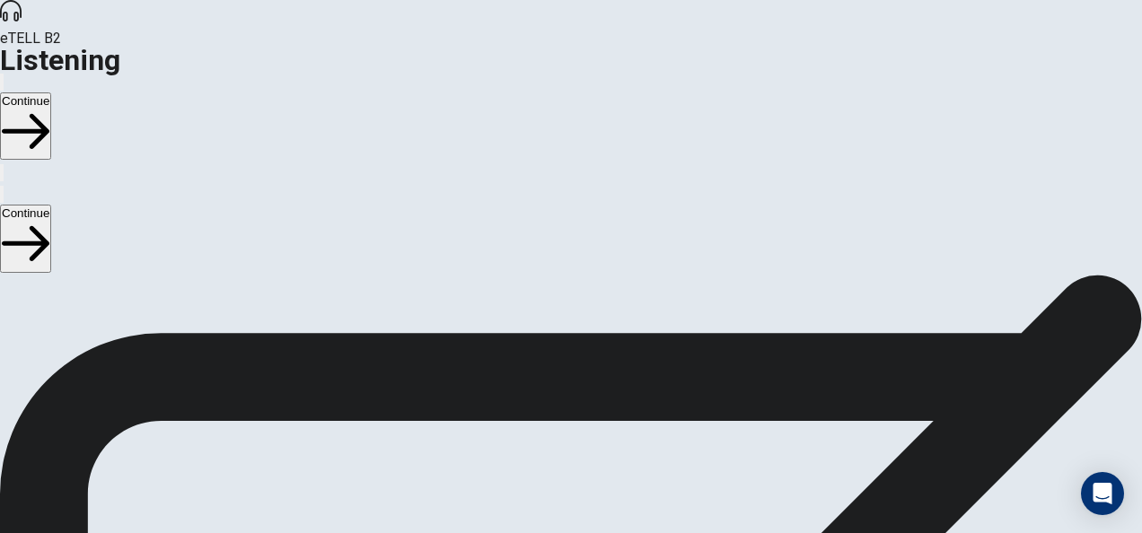
click at [200, 275] on body "This site uses cookies, as explained in our Privacy Policy . If you agree to th…" at bounding box center [571, 266] width 1142 height 533
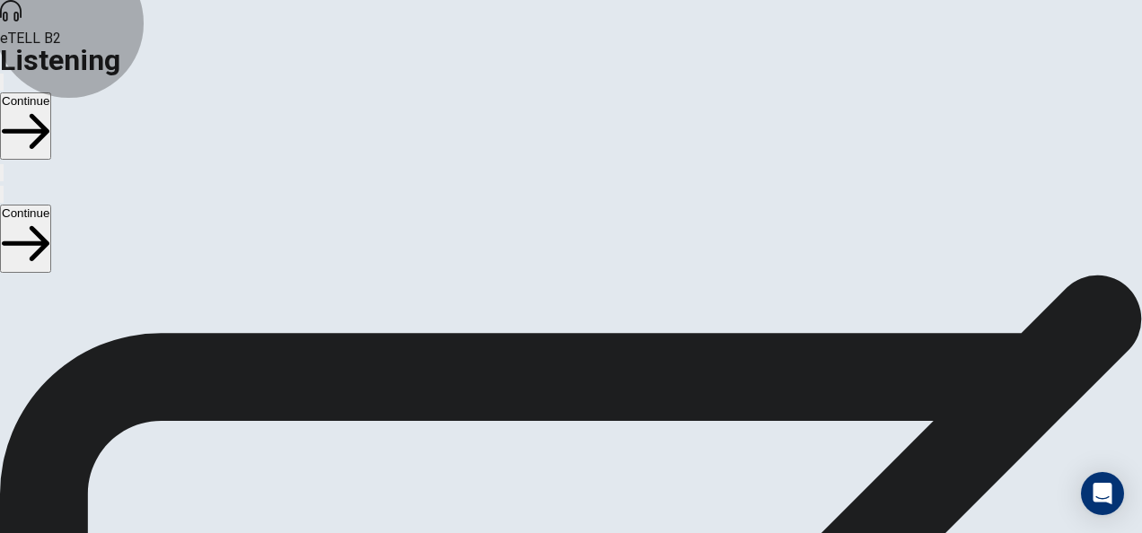
type input "*"
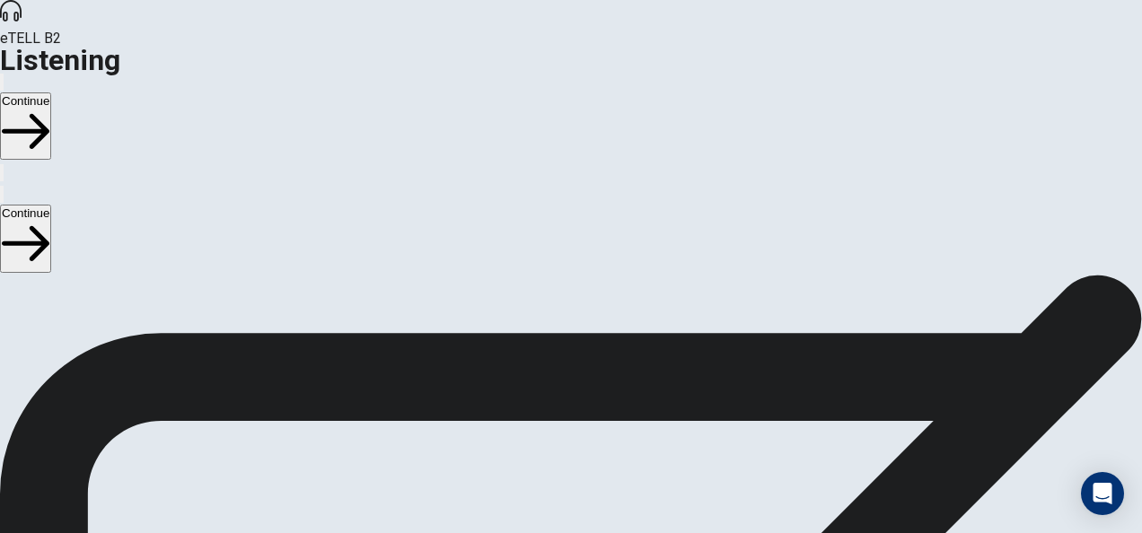
click at [201, 325] on body "This site uses cookies, as explained in our Privacy Policy . If you agree to th…" at bounding box center [571, 266] width 1142 height 533
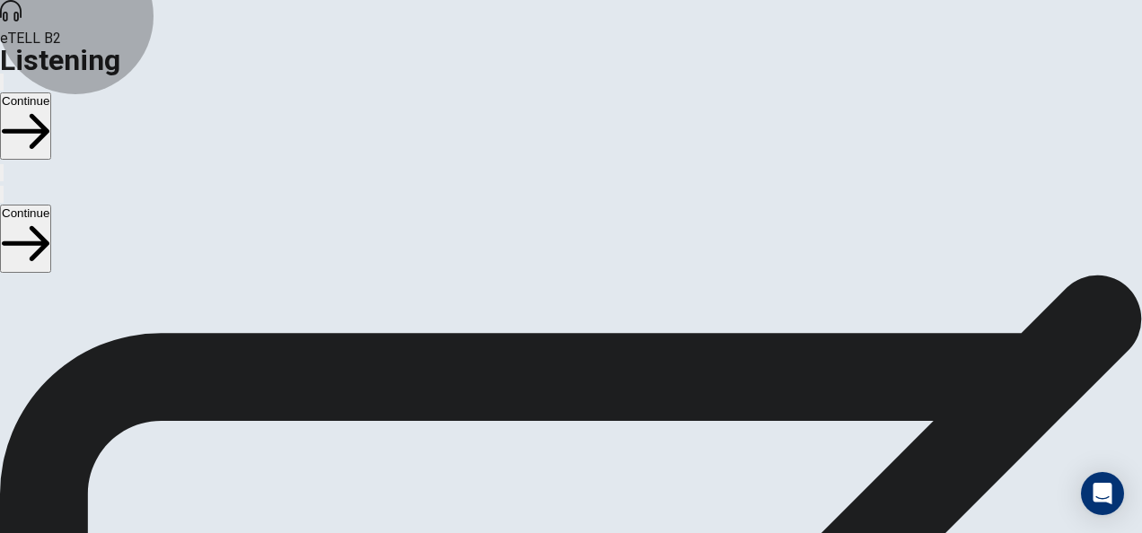
type input "*"
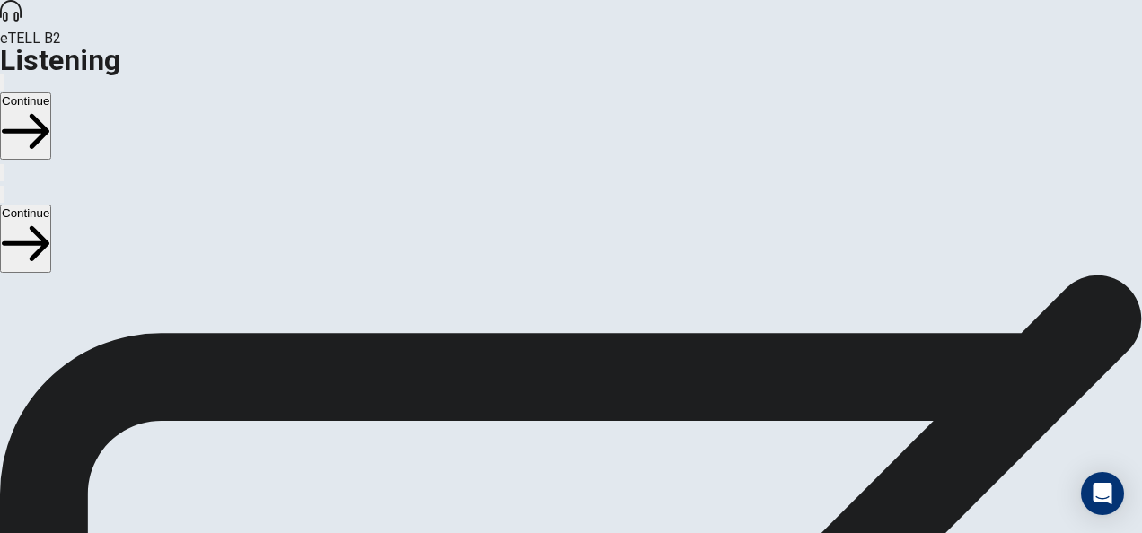
click at [197, 375] on body "This site uses cookies, as explained in our Privacy Policy . If you agree to th…" at bounding box center [571, 266] width 1142 height 533
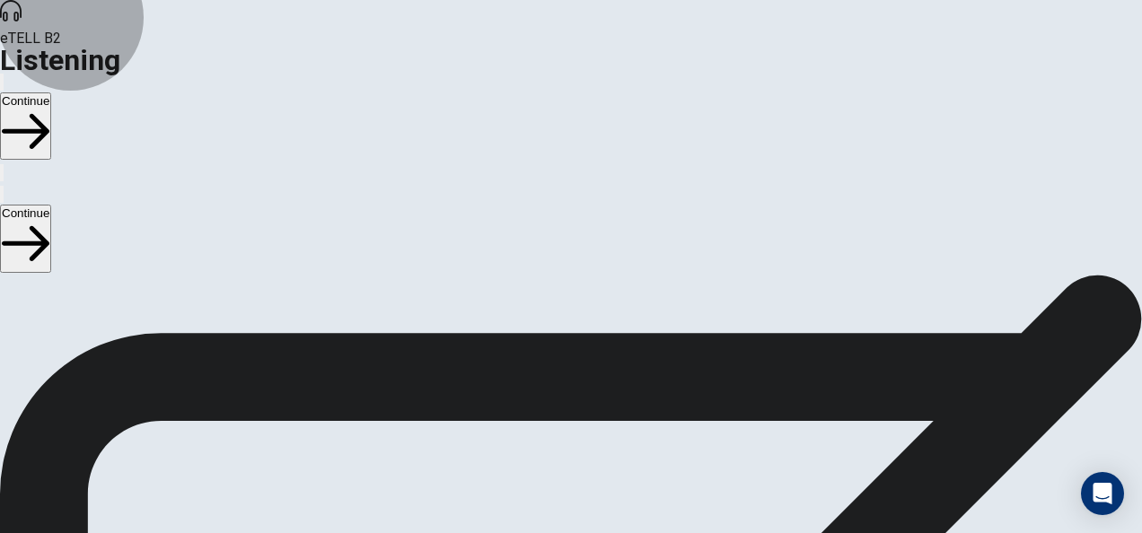
type input "*"
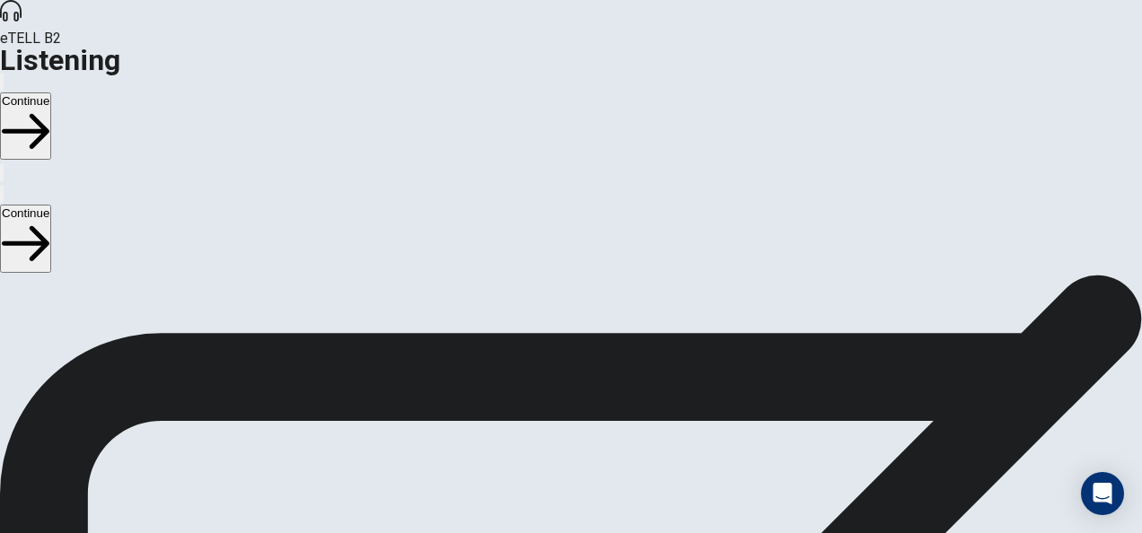
scroll to position [7, 0]
click at [203, 424] on body "This site uses cookies, as explained in our Privacy Policy . If you agree to th…" at bounding box center [571, 266] width 1142 height 533
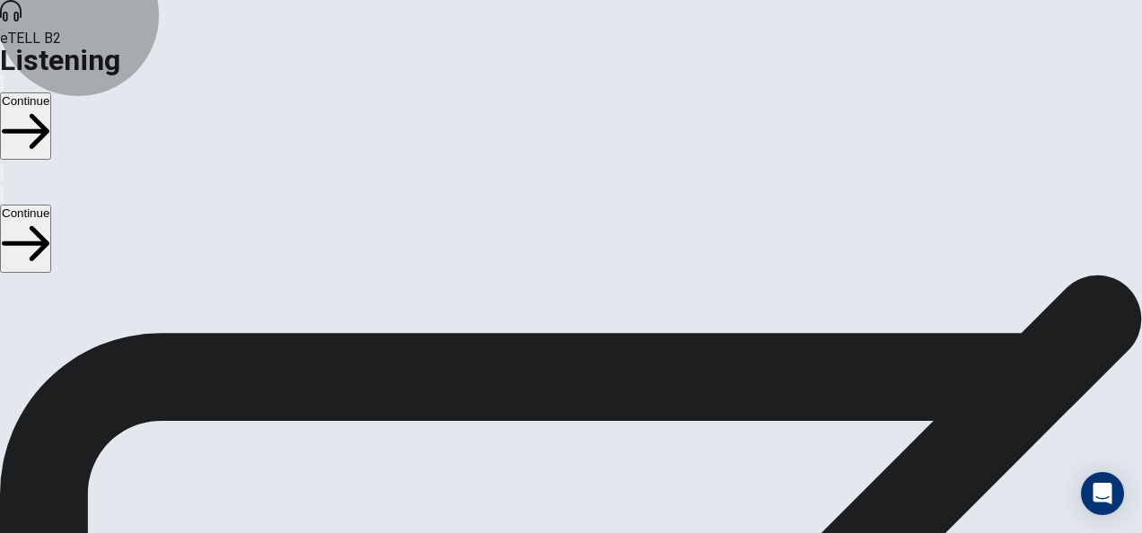
type input "*"
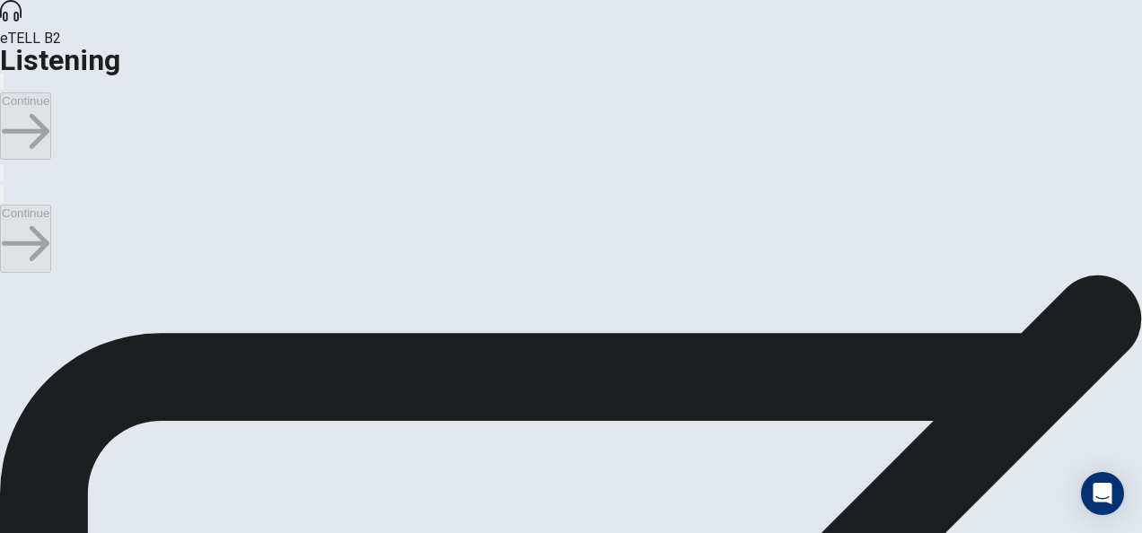
scroll to position [117, 0]
type input "***"
